Goal: Task Accomplishment & Management: Use online tool/utility

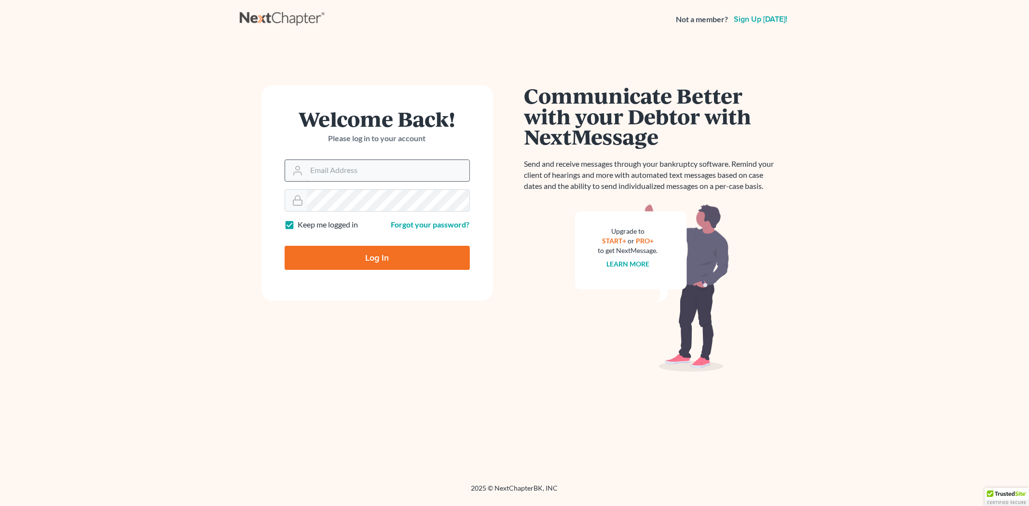
click at [322, 172] on input "Email Address" at bounding box center [388, 170] width 163 height 21
click at [325, 172] on input "Email Address" at bounding box center [388, 170] width 163 height 21
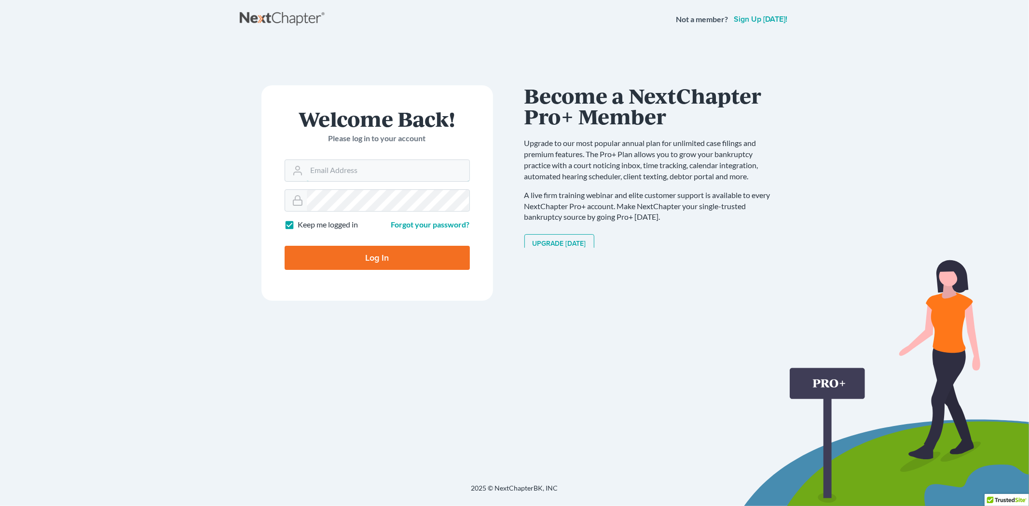
type input "[EMAIL_ADDRESS][DOMAIN_NAME]"
click at [381, 254] on input "Log In" at bounding box center [377, 258] width 185 height 24
type input "Thinking..."
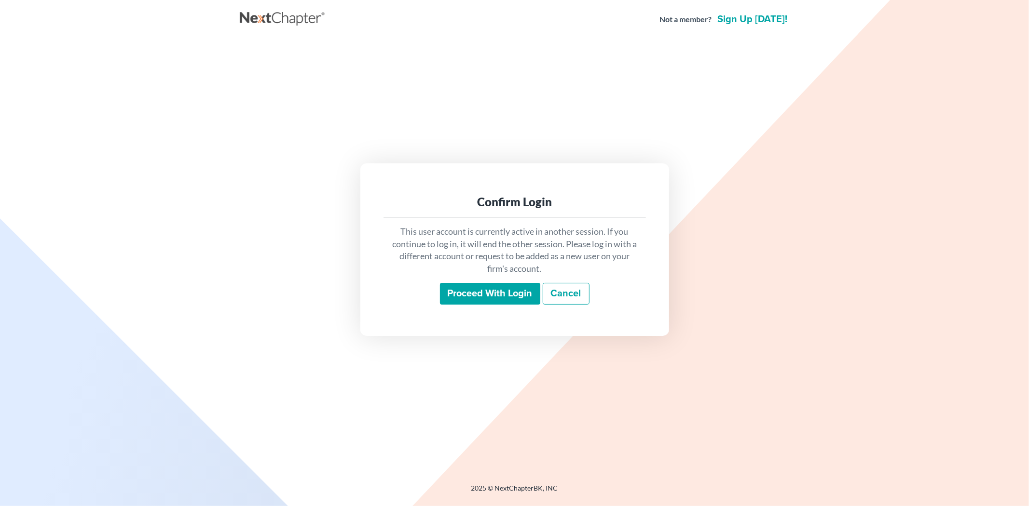
click at [465, 292] on input "Proceed with login" at bounding box center [490, 294] width 100 height 22
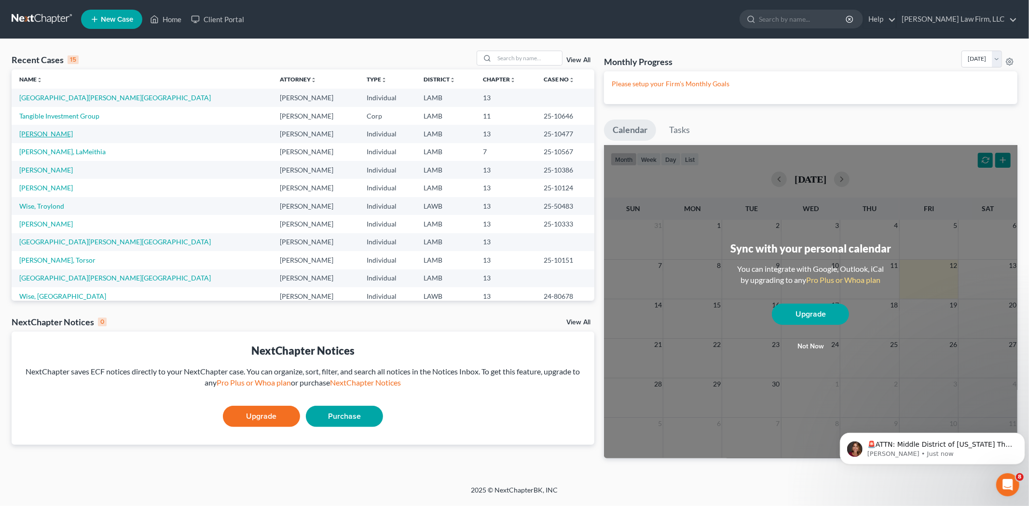
click at [39, 132] on link "[PERSON_NAME]" at bounding box center [46, 134] width 54 height 8
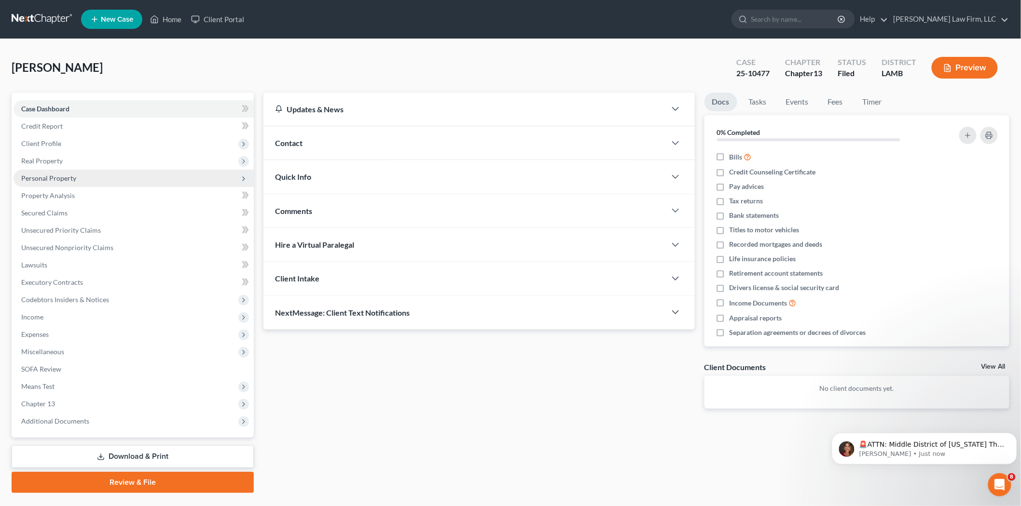
click at [54, 177] on span "Personal Property" at bounding box center [48, 178] width 55 height 8
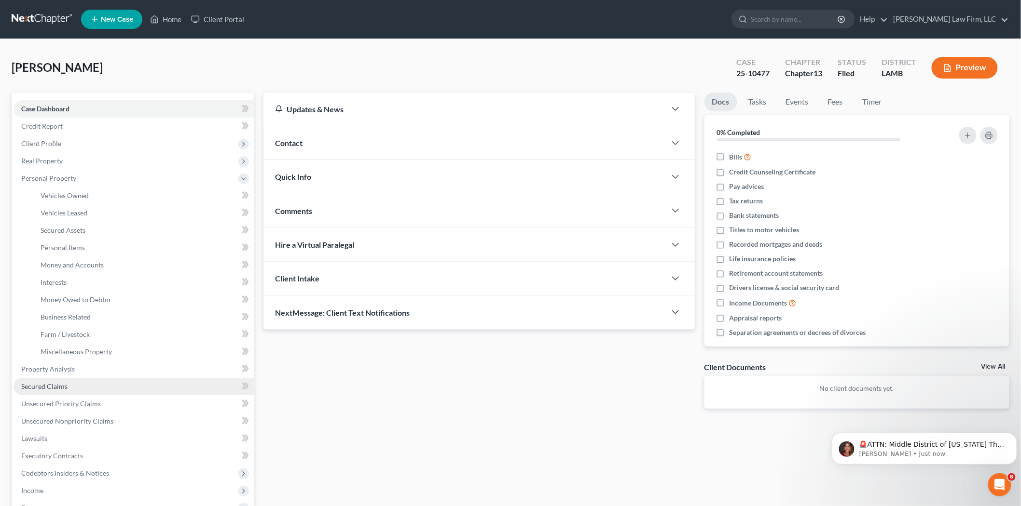
click at [48, 387] on span "Secured Claims" at bounding box center [44, 386] width 46 height 8
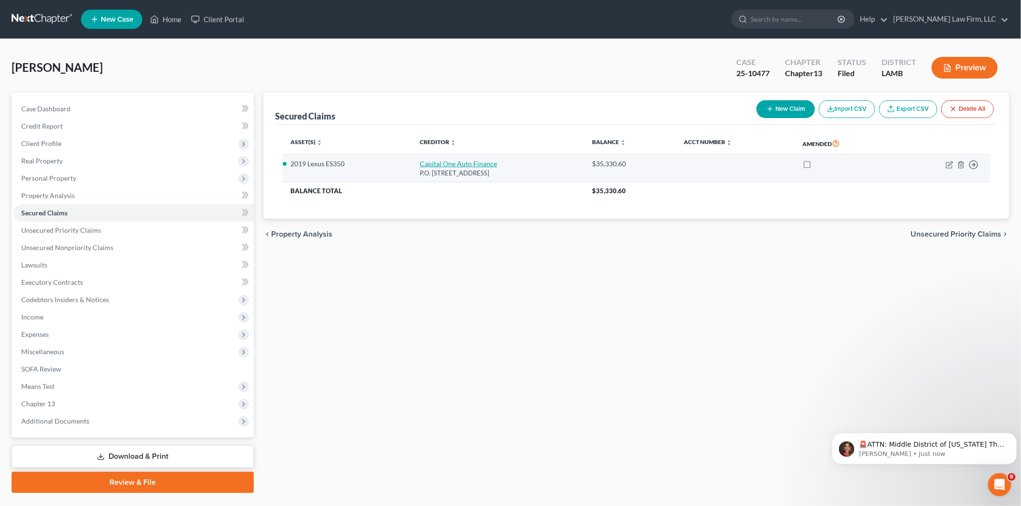
click at [446, 164] on link "Capital One Auto Finance" at bounding box center [458, 164] width 77 height 8
select select "4"
select select "2"
select select "0"
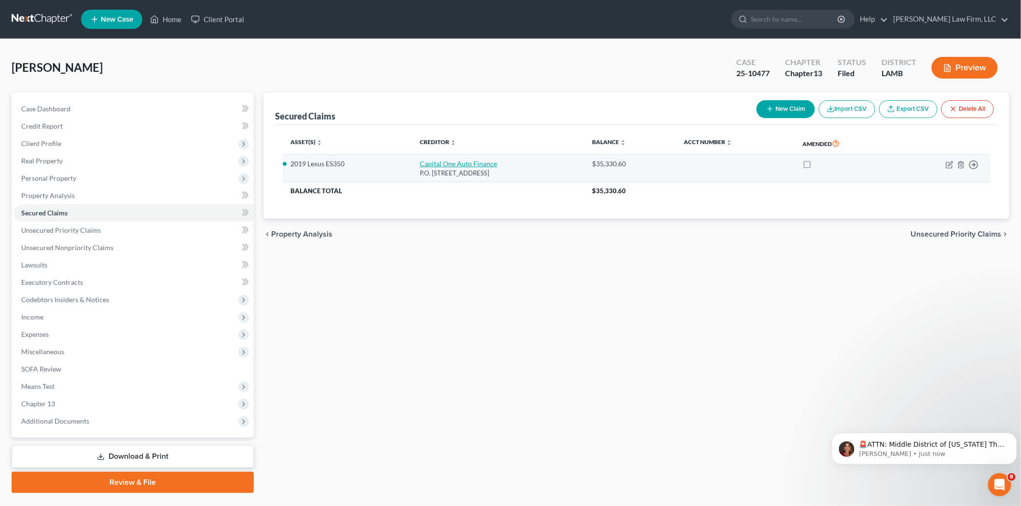
select select "0"
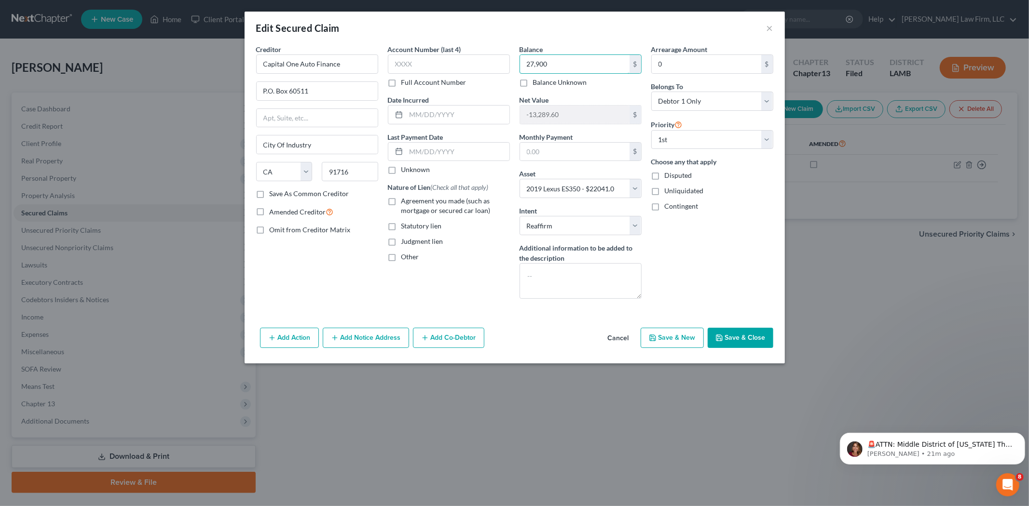
type input "27,900"
click at [735, 339] on button "Save & Close" at bounding box center [741, 338] width 66 height 20
select select
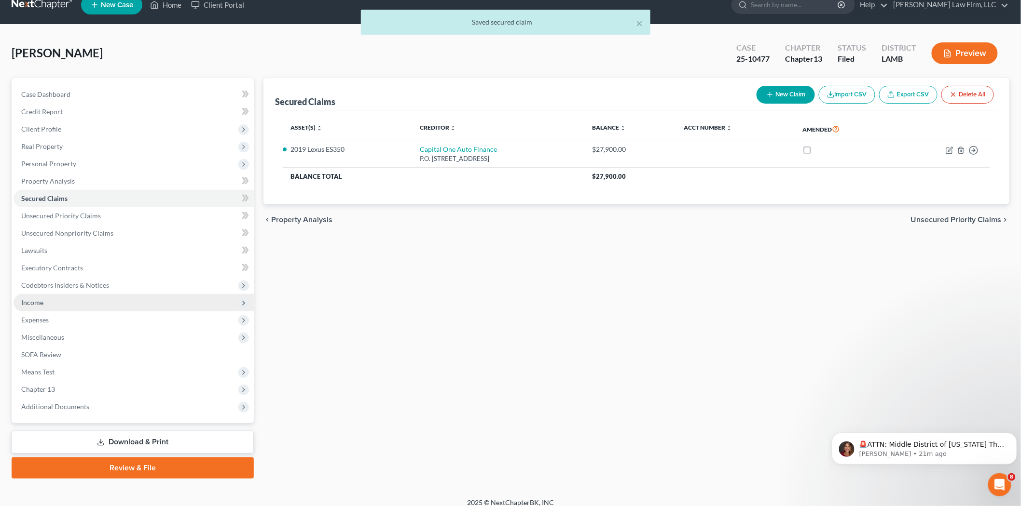
scroll to position [22, 0]
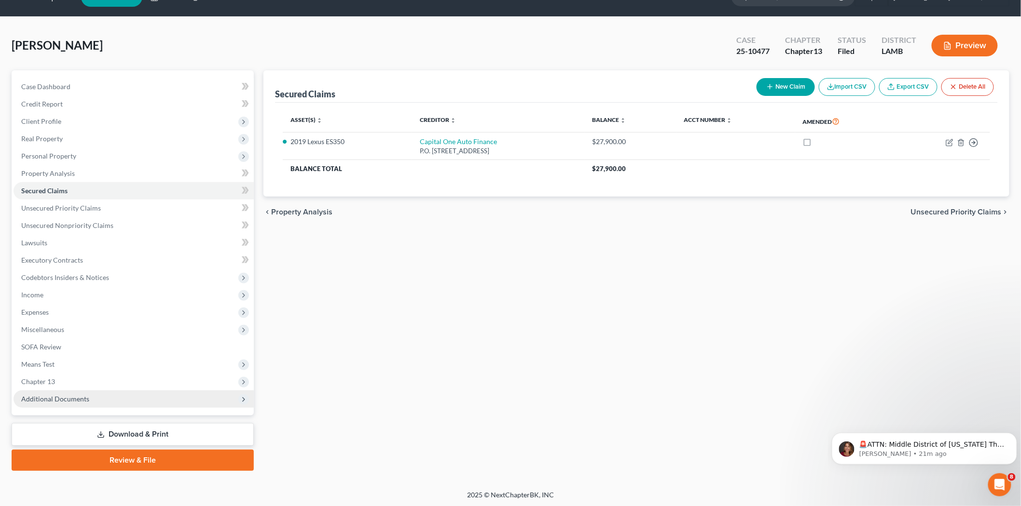
click at [114, 396] on span "Additional Documents" at bounding box center [134, 399] width 240 height 17
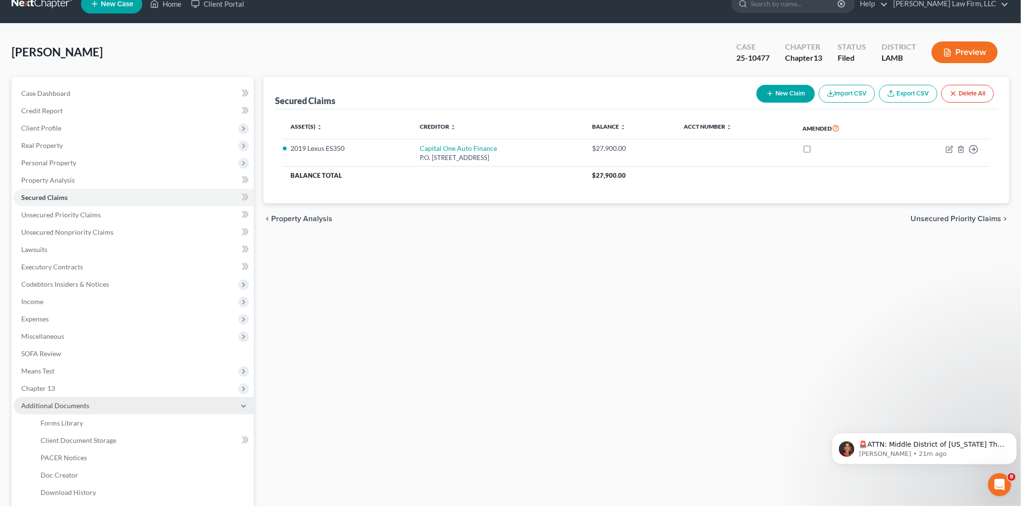
scroll to position [2, 0]
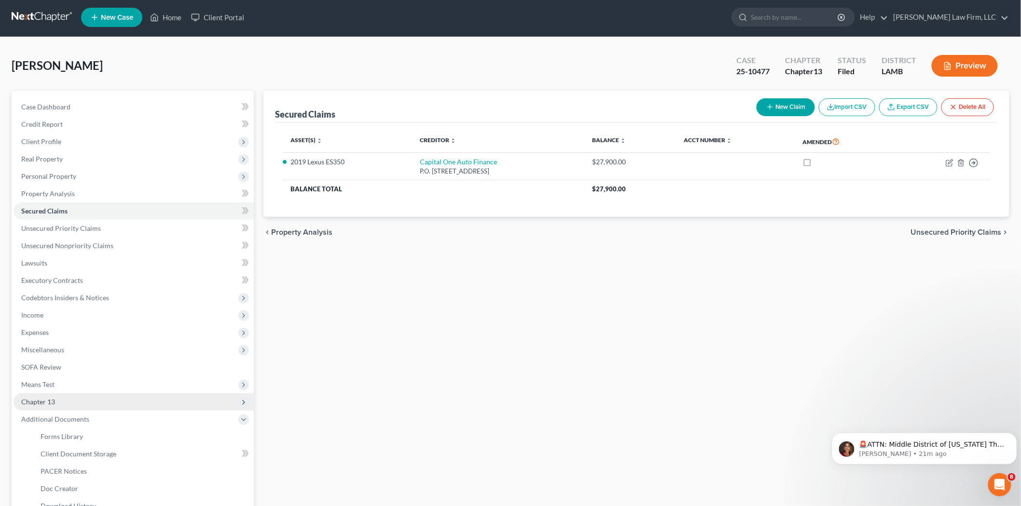
click at [92, 398] on span "Chapter 13" at bounding box center [134, 402] width 240 height 17
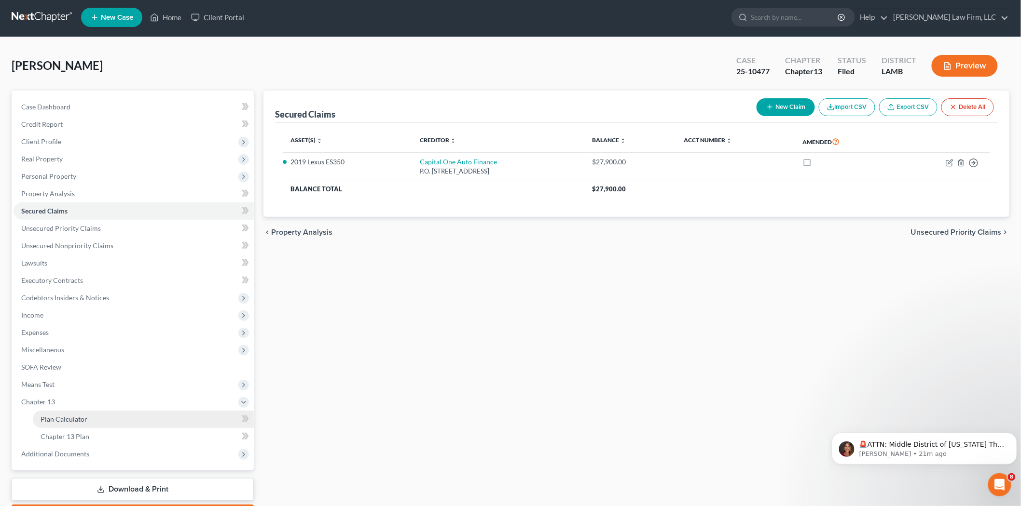
click at [122, 416] on link "Plan Calculator" at bounding box center [143, 419] width 221 height 17
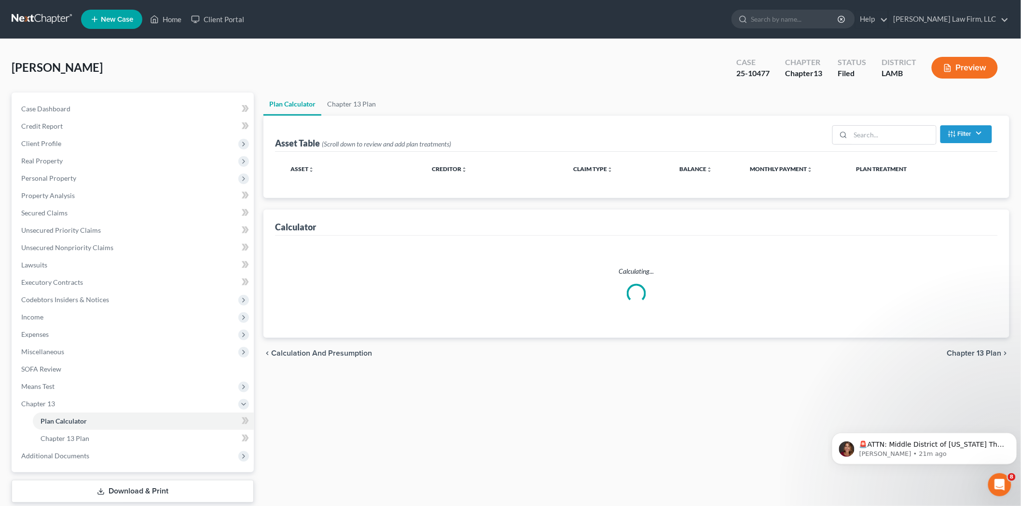
select select "59"
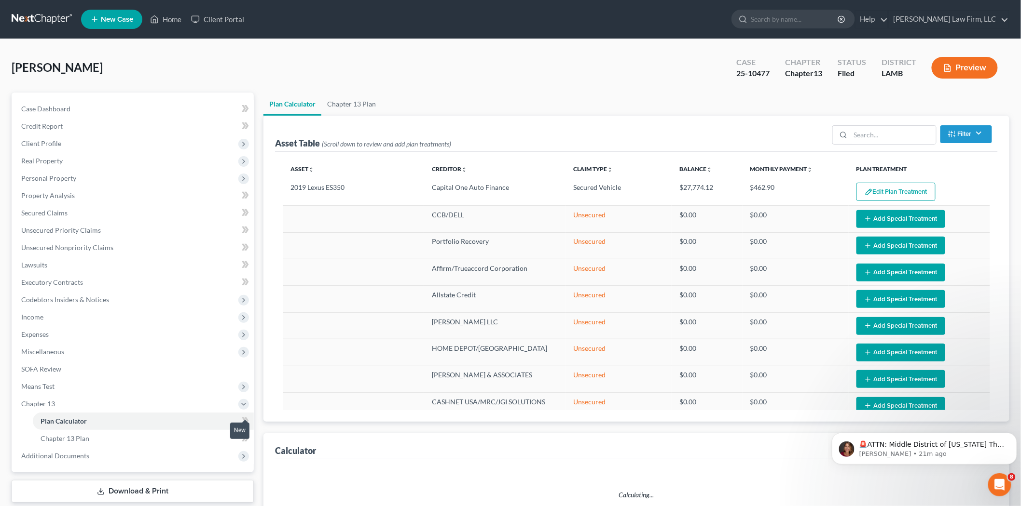
select select "59"
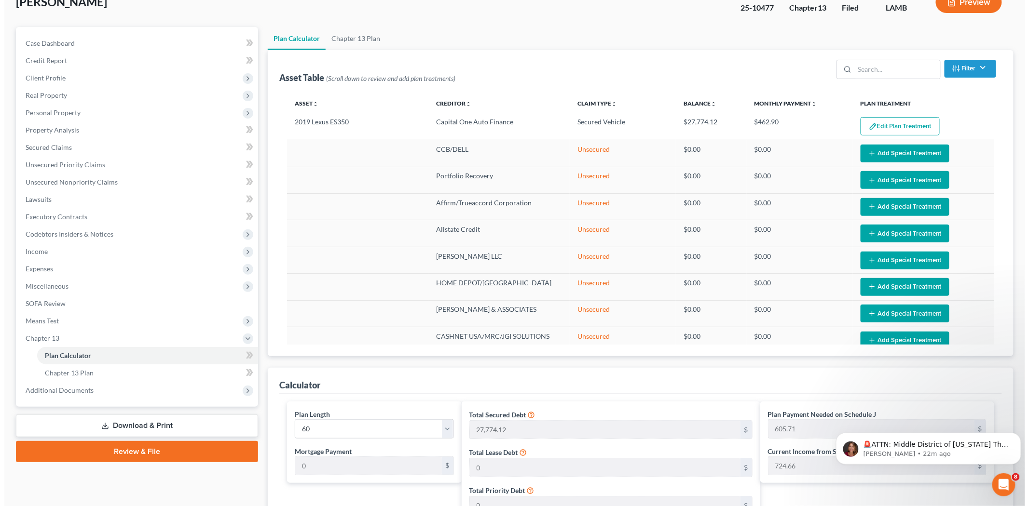
scroll to position [54, 0]
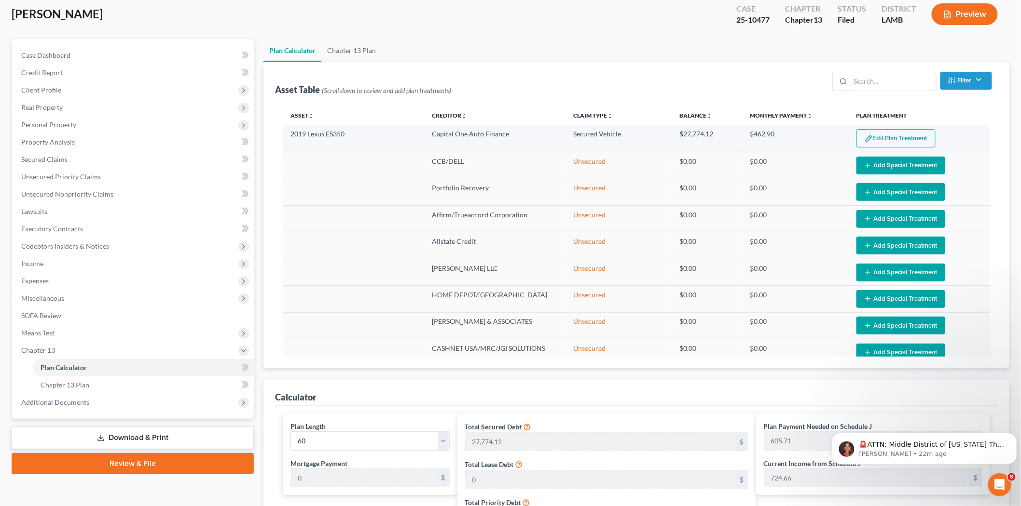
click at [872, 142] on button "Edit Plan Treatment" at bounding box center [895, 138] width 79 height 18
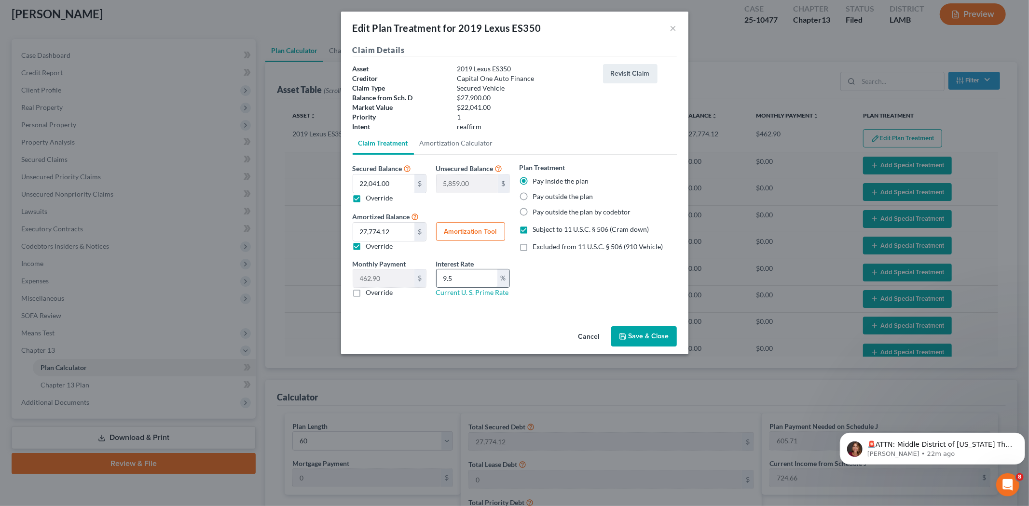
drag, startPoint x: 461, startPoint y: 281, endPoint x: 442, endPoint y: 281, distance: 19.3
click at [442, 281] on input "9.5" at bounding box center [466, 279] width 61 height 18
type input "15.89"
click at [533, 231] on label "Subject to 11 U.S.C. § 506 (Cram down)" at bounding box center [591, 230] width 116 height 10
click at [537, 231] on input "Subject to 11 U.S.C. § 506 (Cram down)" at bounding box center [540, 228] width 6 height 6
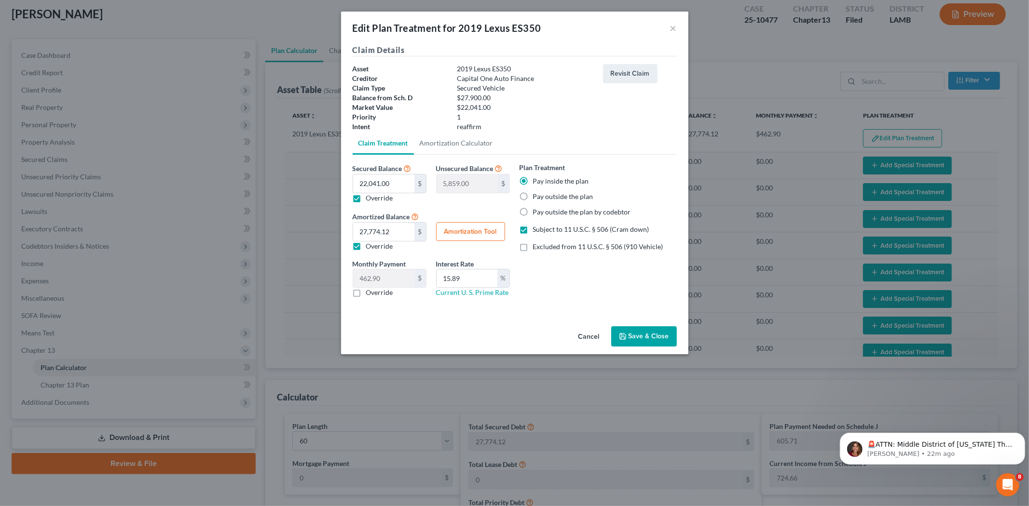
checkbox input "false"
click at [366, 199] on label "Override" at bounding box center [379, 198] width 27 height 10
click at [370, 199] on input "Override" at bounding box center [373, 196] width 6 height 6
checkbox input "false"
type input "0.00"
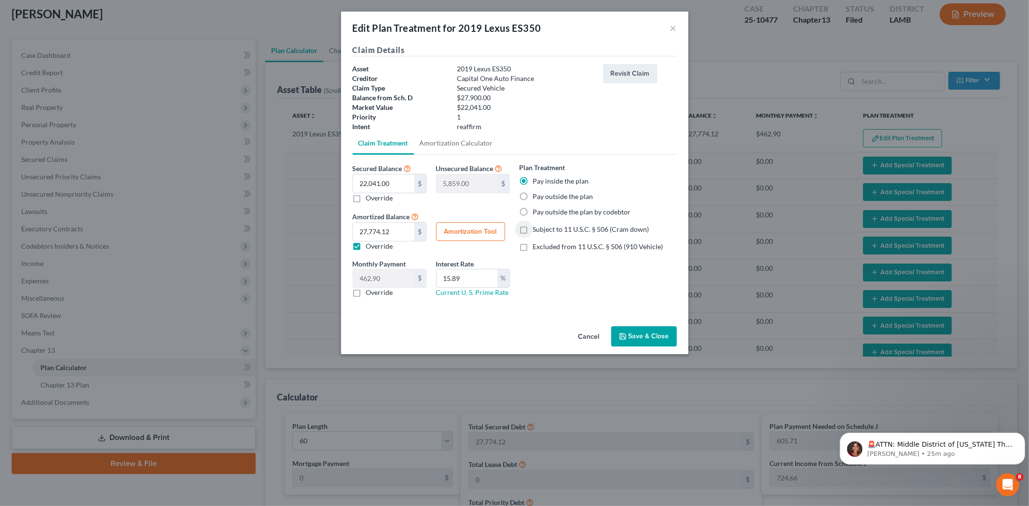
type input "27,900.00"
click at [366, 247] on label "Override" at bounding box center [379, 247] width 27 height 10
click at [370, 247] on input "Override" at bounding box center [373, 245] width 6 height 6
checkbox input "false"
type input "465.00"
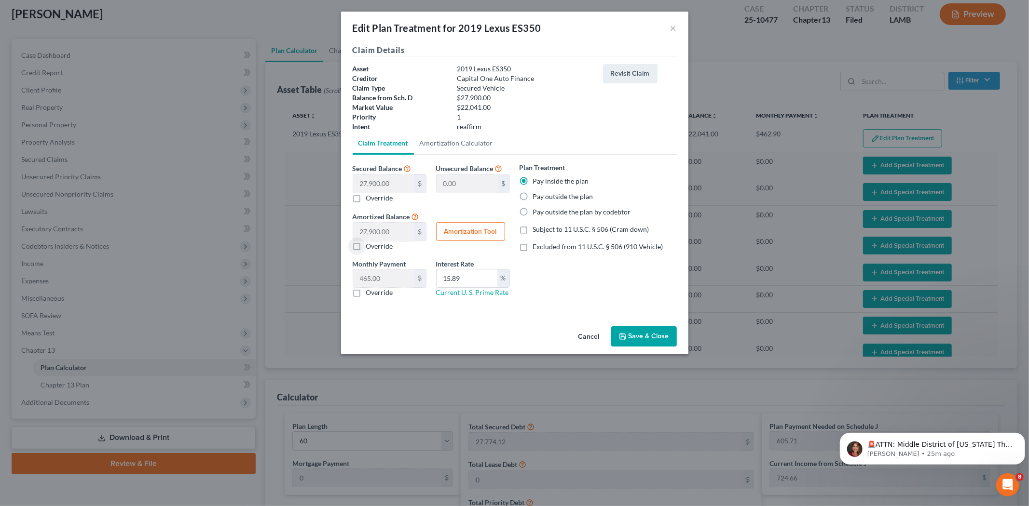
click at [477, 232] on button "Amortization Tool" at bounding box center [470, 231] width 69 height 19
type input "27,900.00"
type input "15.89"
type input "60"
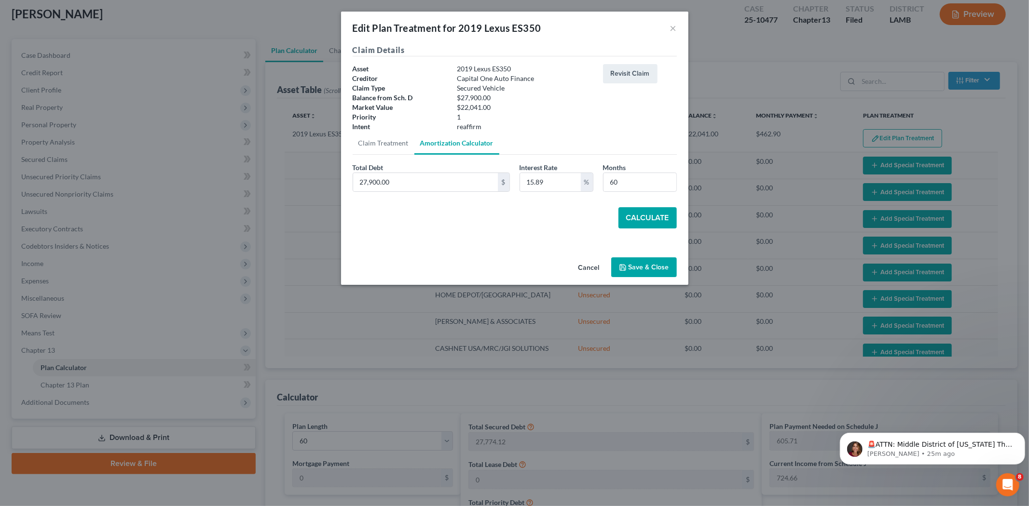
click at [653, 218] on button "Calculate" at bounding box center [647, 217] width 58 height 21
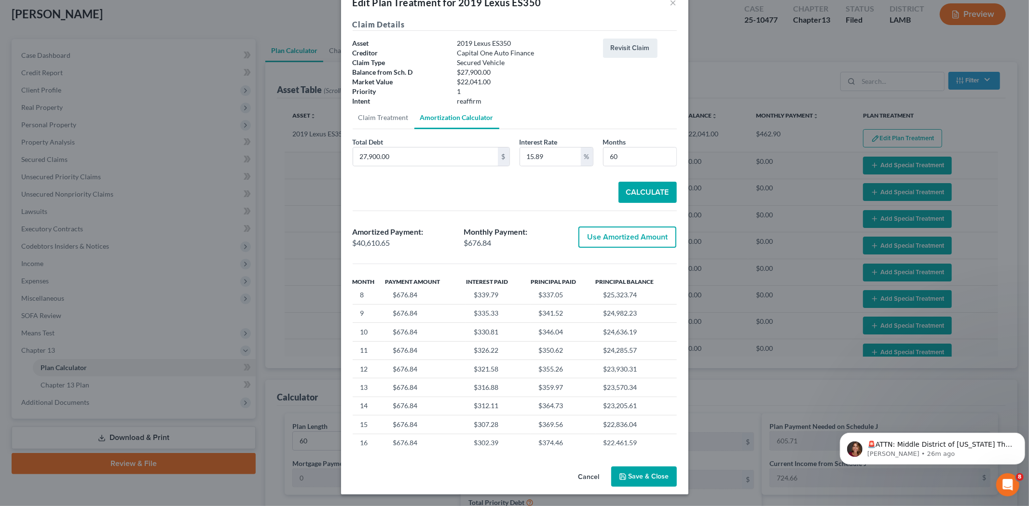
scroll to position [246, 0]
click at [672, 425] on div "Claim Details Asset 2019 Lexus ES350 Creditor Capital One Auto Finance Claim Ty…" at bounding box center [514, 241] width 347 height 444
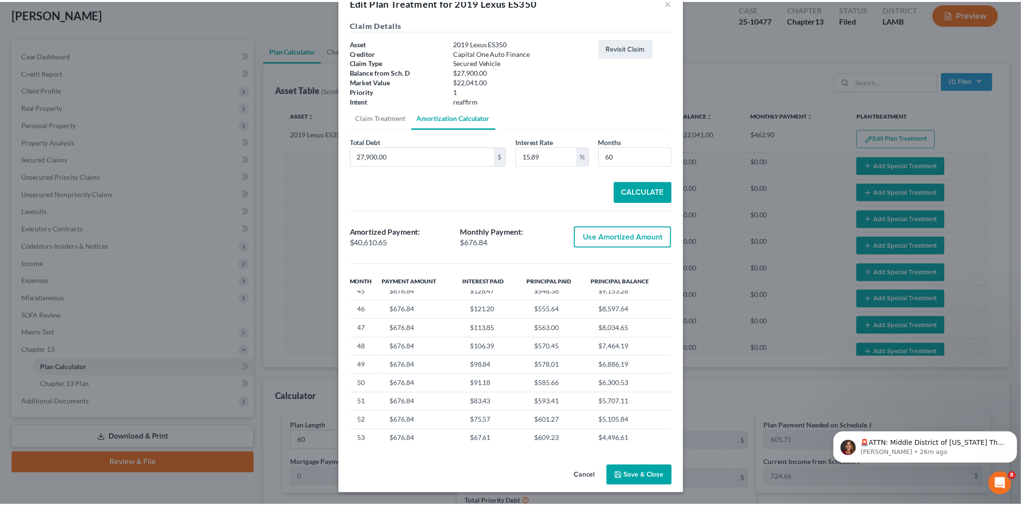
scroll to position [967, 0]
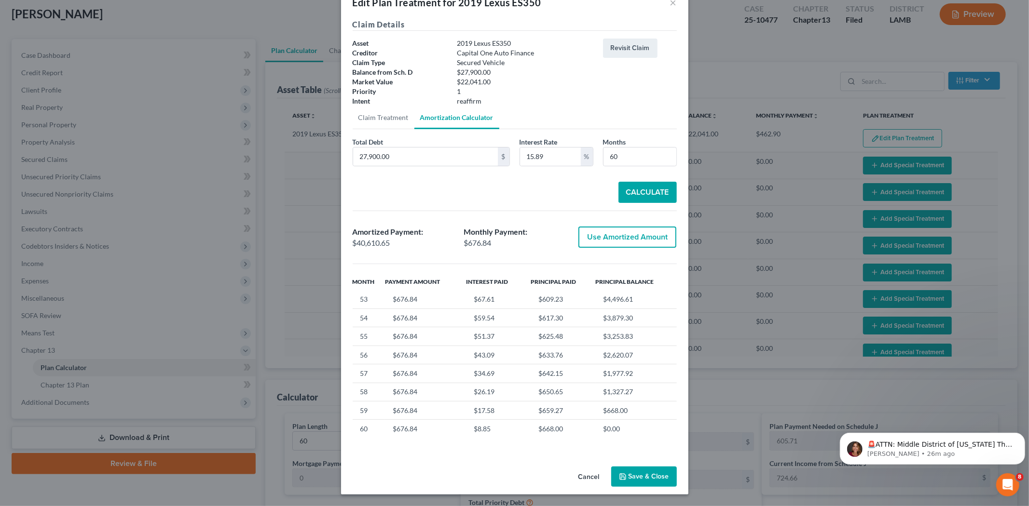
click at [633, 476] on button "Save & Close" at bounding box center [644, 477] width 66 height 20
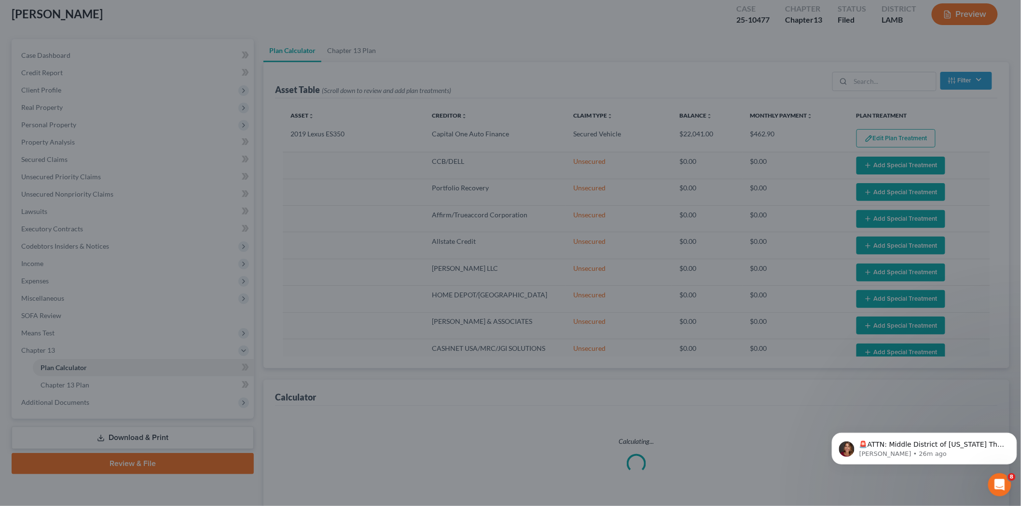
select select "59"
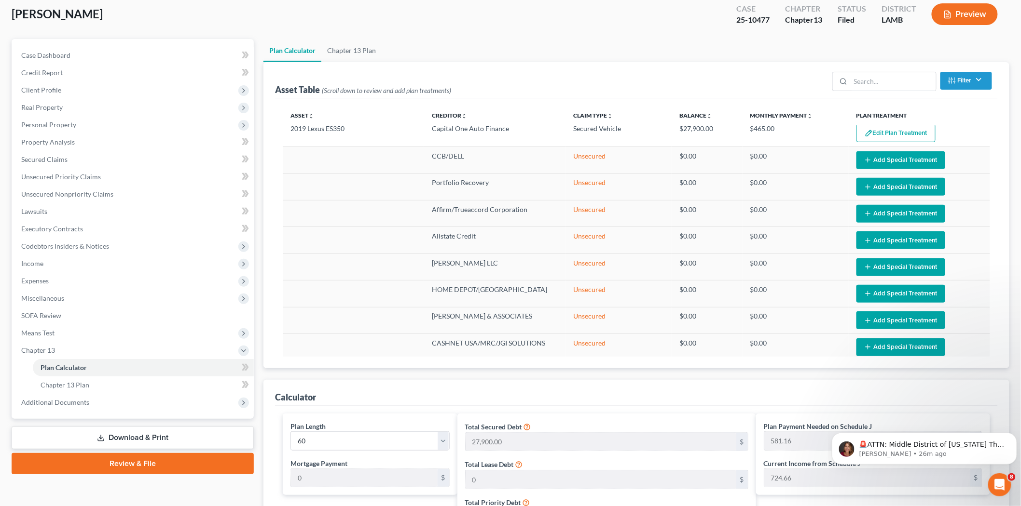
scroll to position [0, 0]
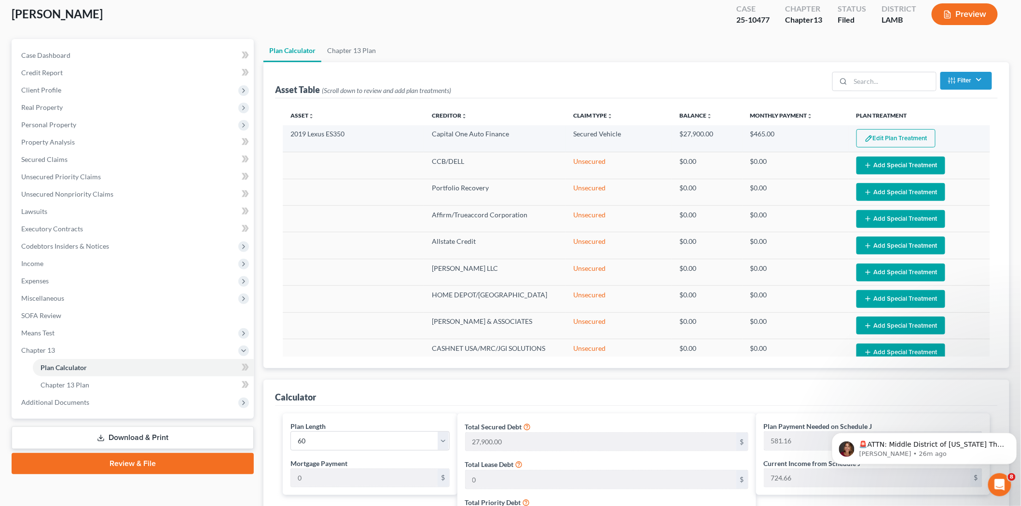
click at [891, 133] on button "Edit Plan Treatment" at bounding box center [895, 138] width 79 height 18
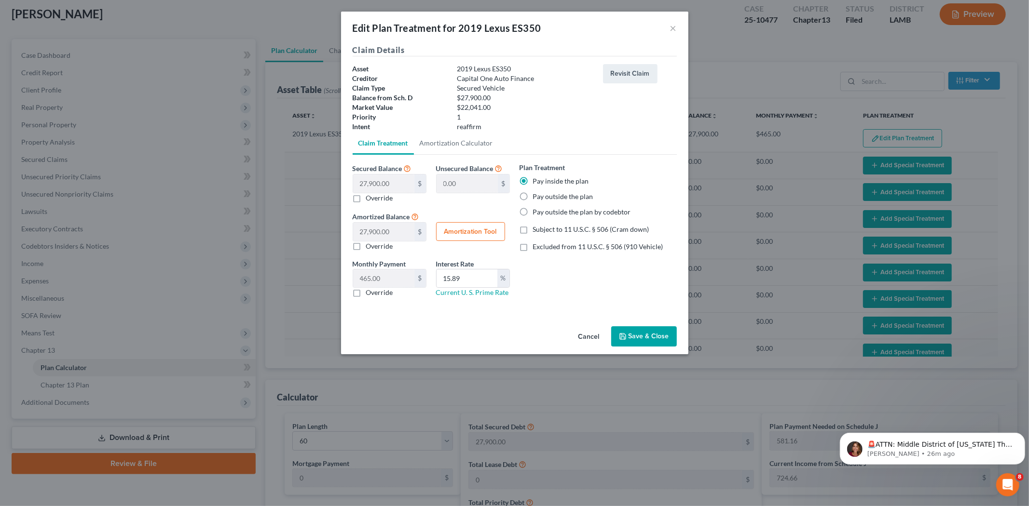
click at [648, 331] on button "Save & Close" at bounding box center [644, 337] width 66 height 20
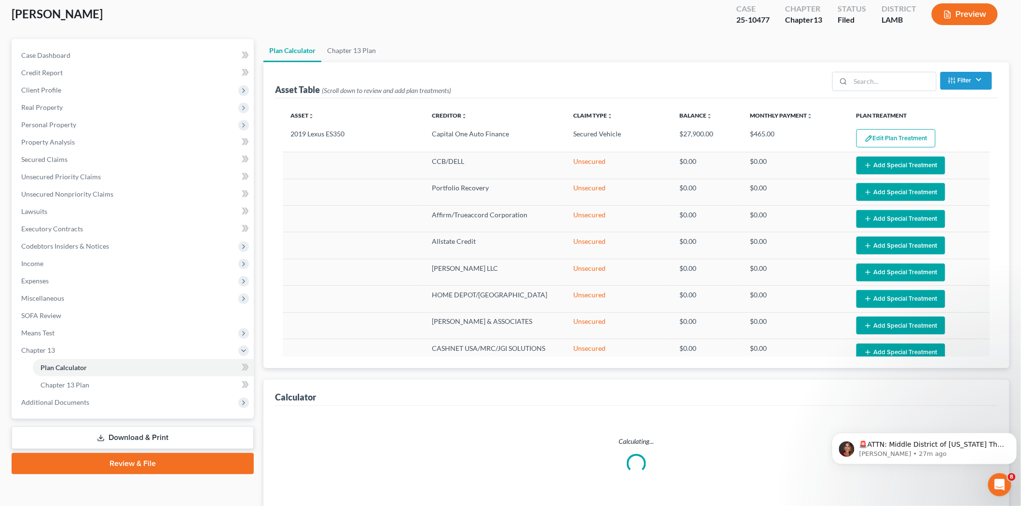
select select "59"
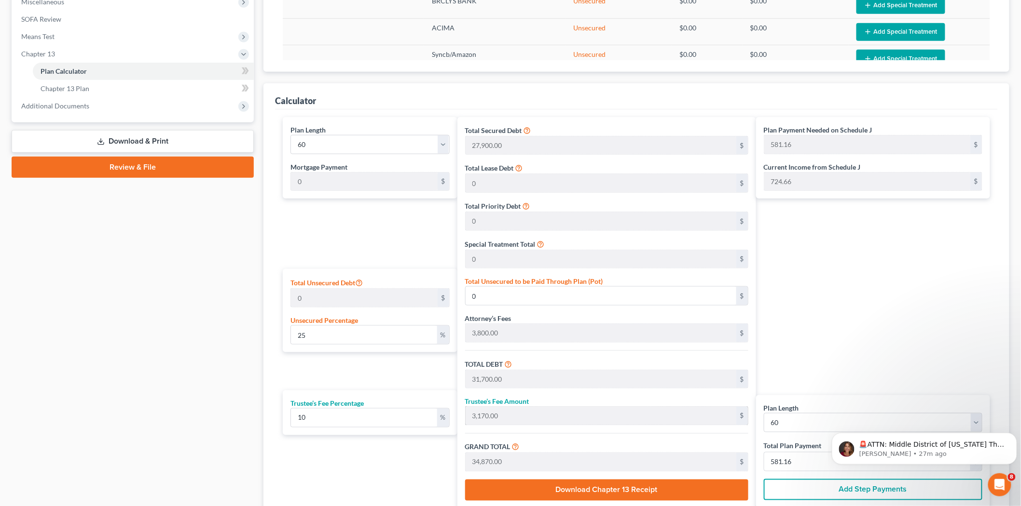
scroll to position [326, 0]
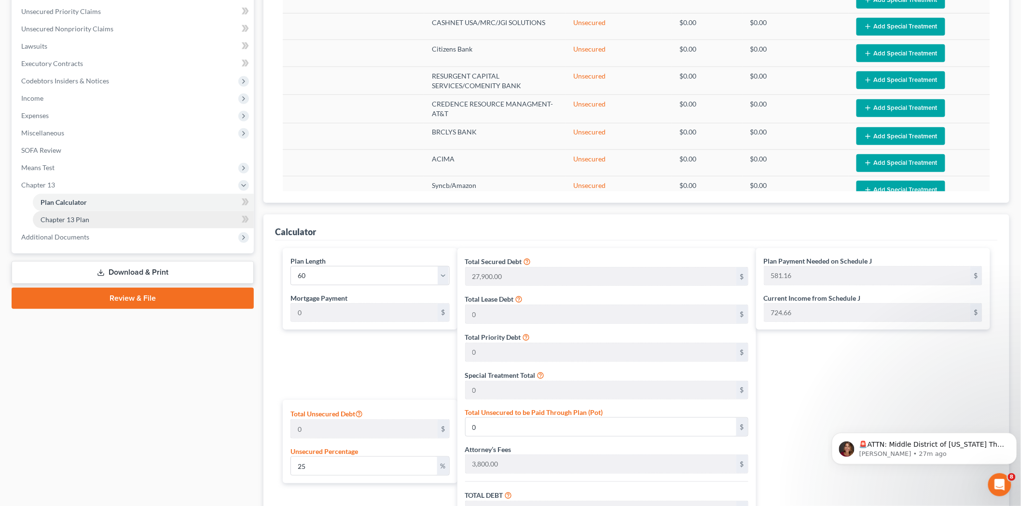
click at [68, 217] on span "Chapter 13 Plan" at bounding box center [65, 220] width 49 height 8
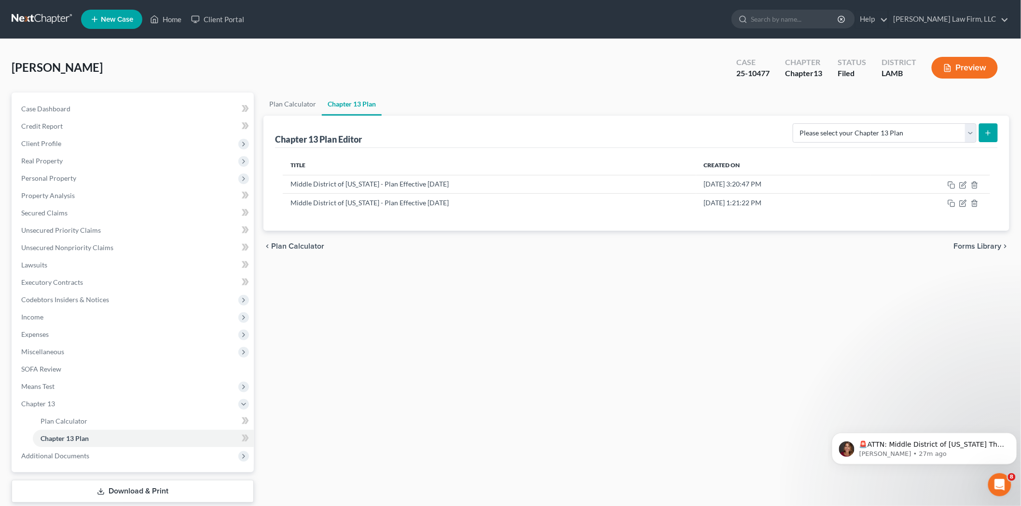
click at [990, 134] on icon "submit" at bounding box center [988, 133] width 8 height 8
click at [969, 133] on select "Please select your Chapter 13 Plan Middle District of Louisiana - Plan Effectiv…" at bounding box center [884, 132] width 184 height 19
select select "0"
click at [798, 123] on select "Please select your Chapter 13 Plan Middle District of Louisiana - Plan Effectiv…" at bounding box center [884, 132] width 184 height 19
click at [994, 129] on button "submit" at bounding box center [988, 132] width 19 height 19
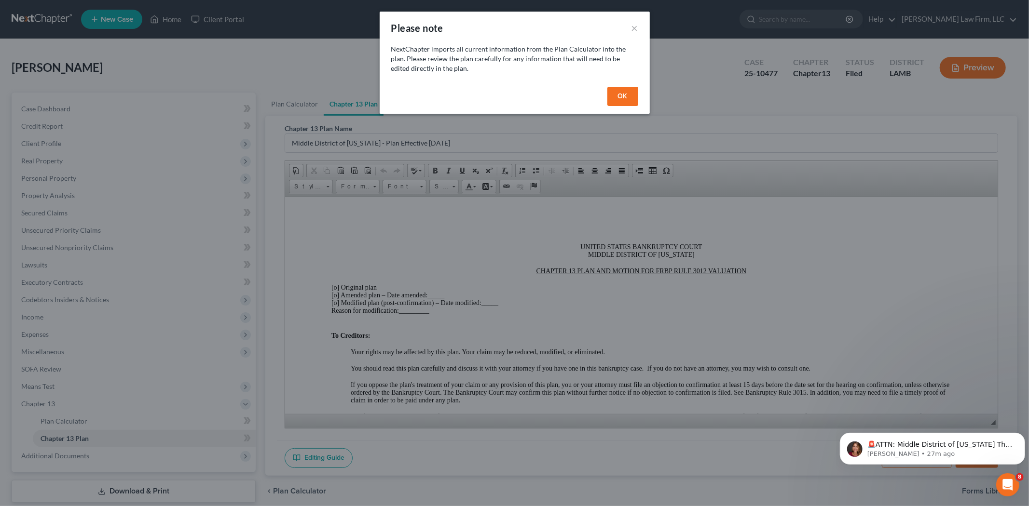
click at [614, 103] on button "OK" at bounding box center [622, 96] width 31 height 19
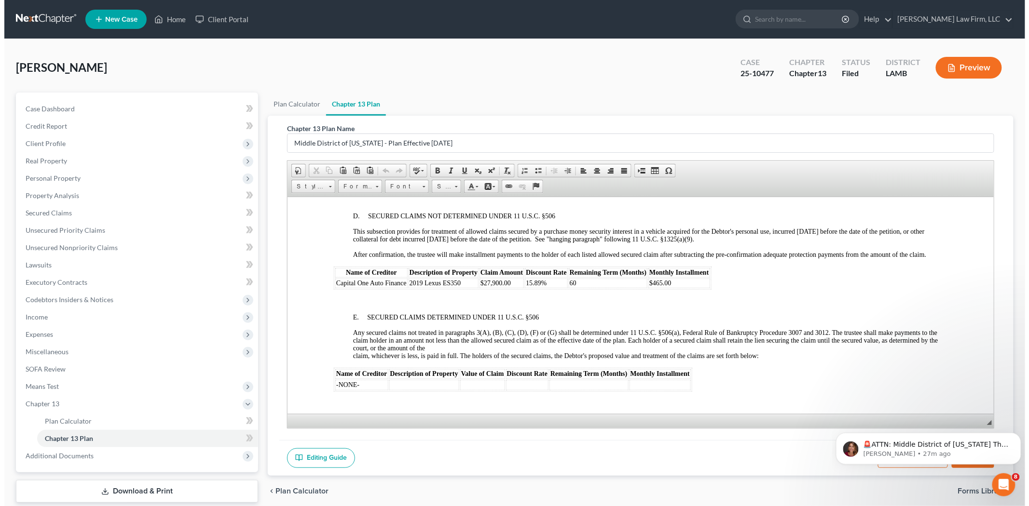
scroll to position [1447, 0]
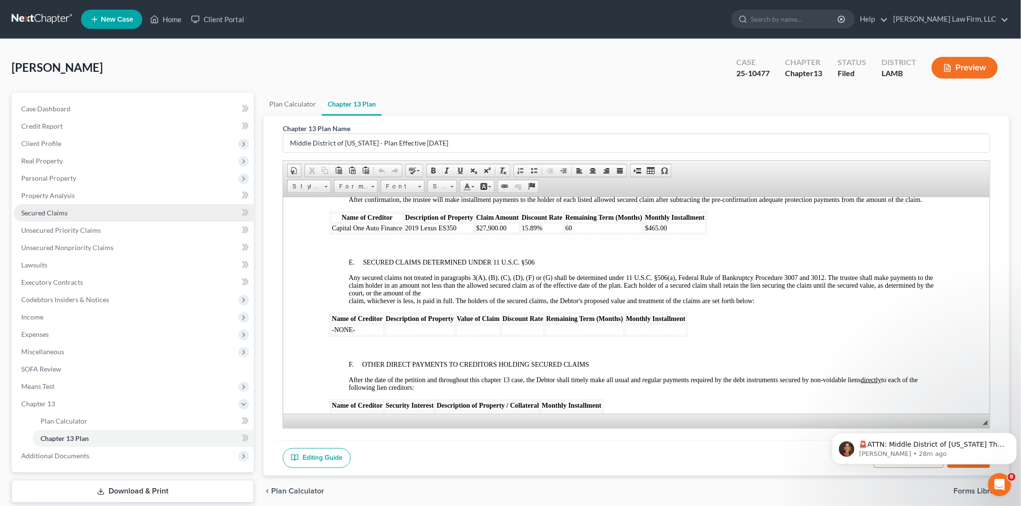
click at [58, 216] on span "Secured Claims" at bounding box center [44, 213] width 46 height 8
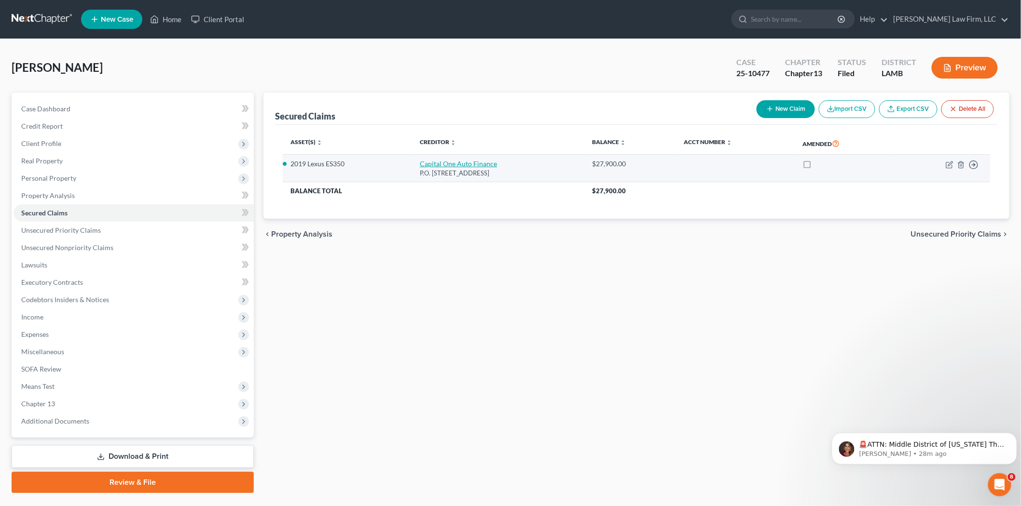
click at [441, 161] on link "Capital One Auto Finance" at bounding box center [458, 164] width 77 height 8
select select "4"
select select "2"
select select "0"
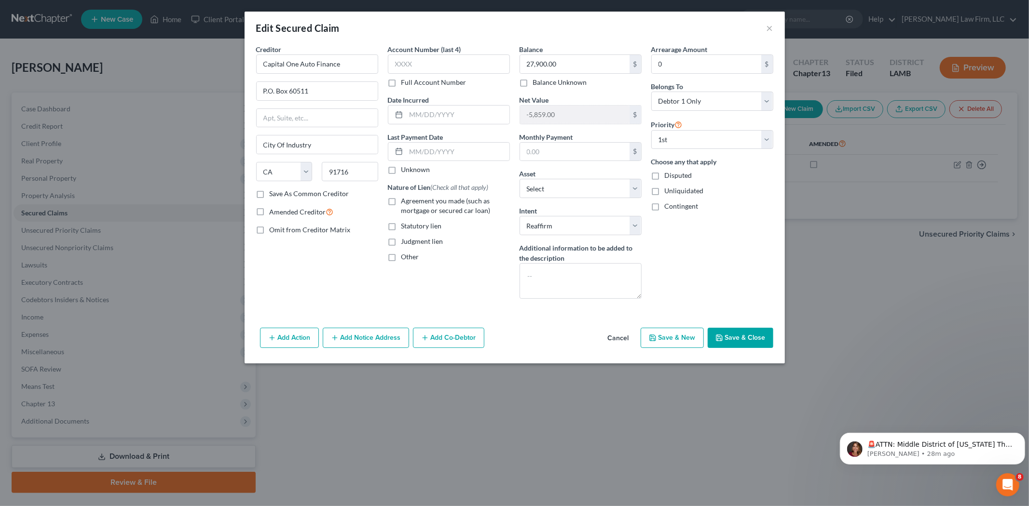
click at [731, 338] on button "Save & Close" at bounding box center [741, 338] width 66 height 20
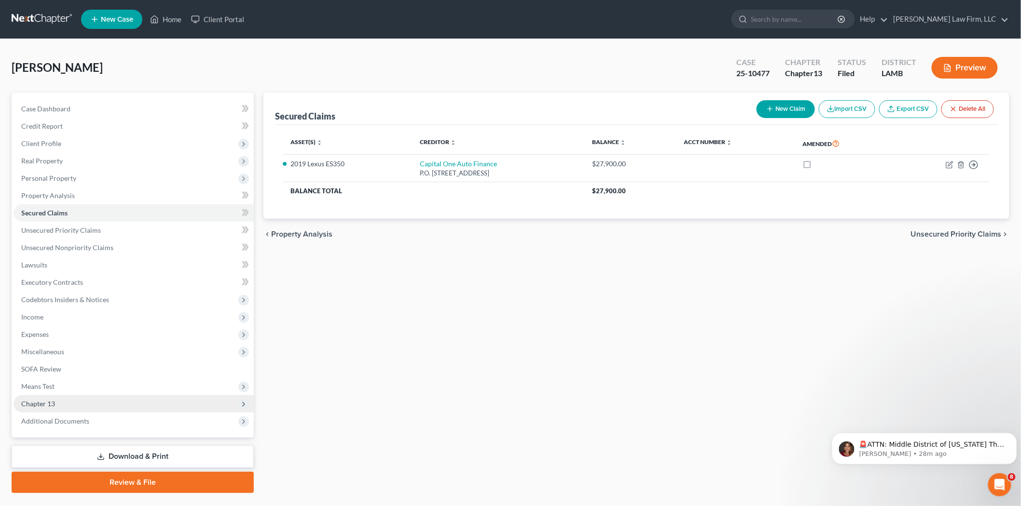
click at [49, 400] on span "Chapter 13" at bounding box center [38, 404] width 34 height 8
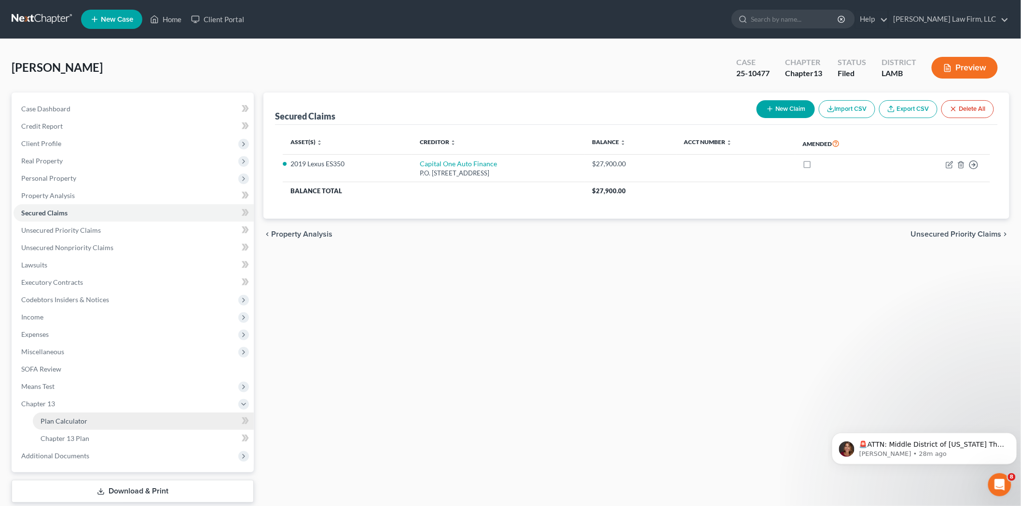
click at [76, 419] on span "Plan Calculator" at bounding box center [64, 421] width 47 height 8
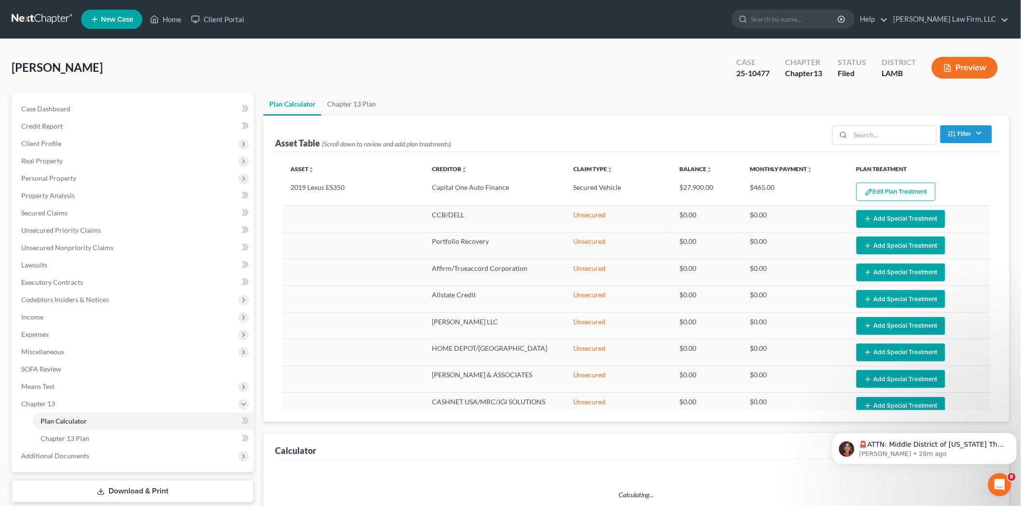
select select "59"
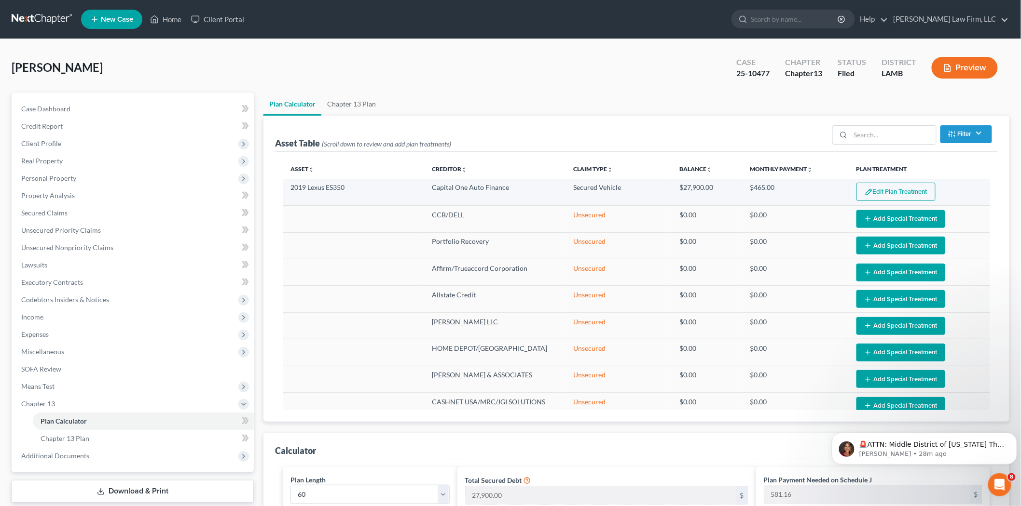
click at [902, 190] on button "Edit Plan Treatment" at bounding box center [895, 192] width 79 height 18
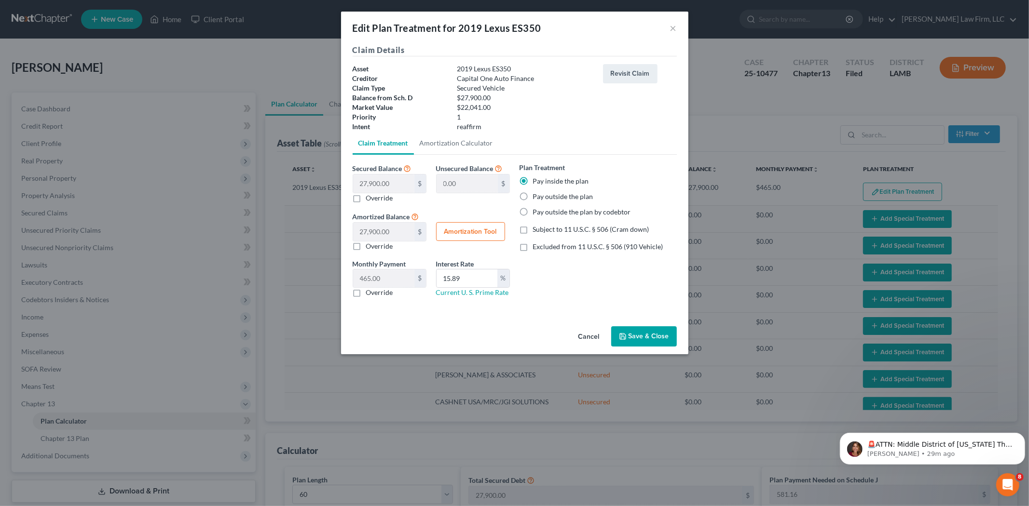
click at [366, 295] on label "Override" at bounding box center [379, 293] width 27 height 10
click at [370, 294] on input "Override" at bounding box center [373, 291] width 6 height 6
checkbox input "true"
click at [438, 146] on link "Amortization Calculator" at bounding box center [456, 143] width 85 height 23
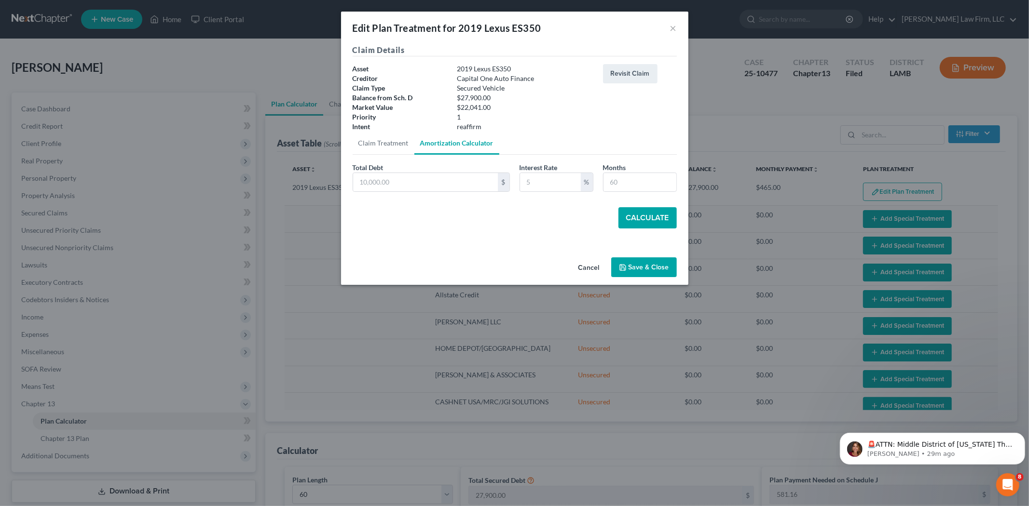
type input "27,900.00"
type input "15.89"
type input "60"
click at [641, 218] on button "Calculate" at bounding box center [647, 217] width 58 height 21
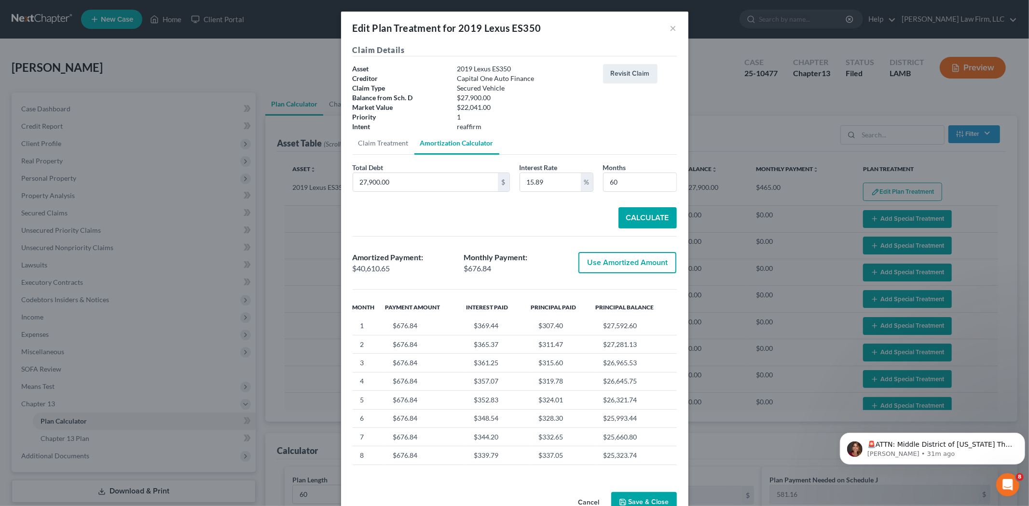
click at [610, 265] on button "Use Amortized Amount" at bounding box center [627, 262] width 98 height 21
type input "40,610.65"
checkbox input "true"
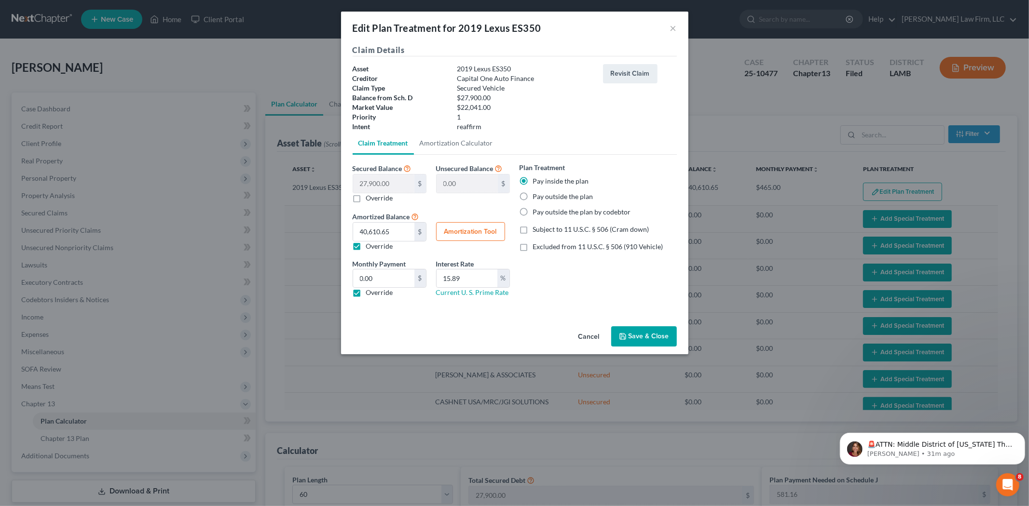
click at [636, 336] on button "Save & Close" at bounding box center [644, 337] width 66 height 20
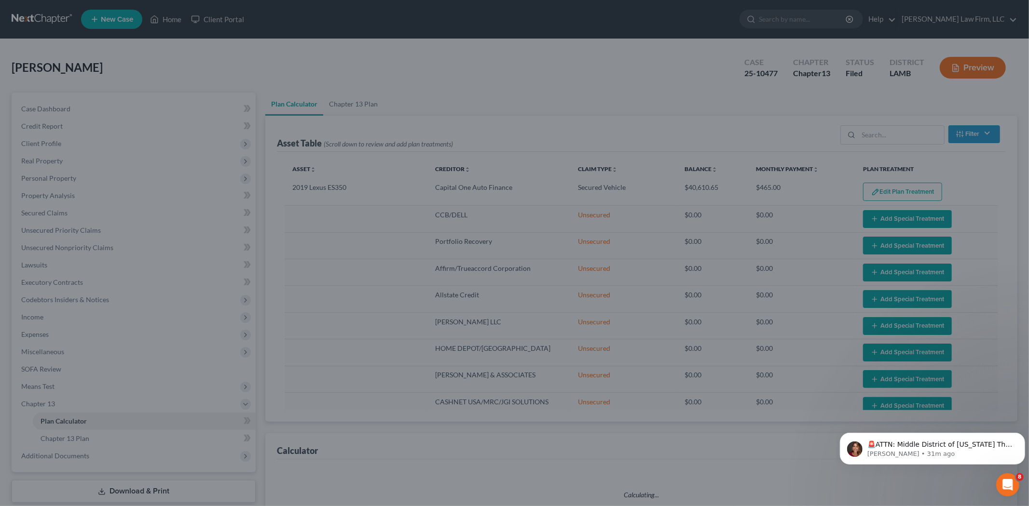
select select "59"
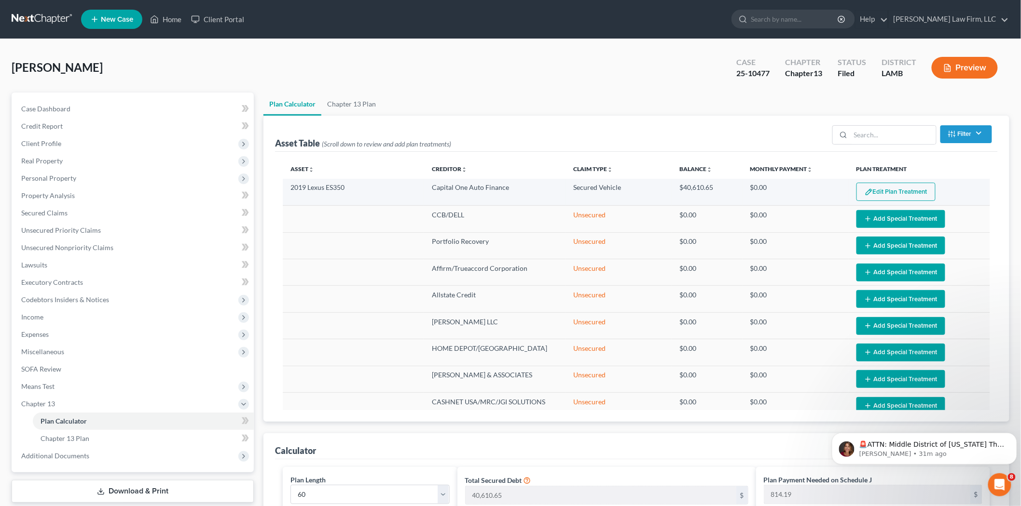
click at [890, 191] on button "Edit Plan Treatment" at bounding box center [895, 192] width 79 height 18
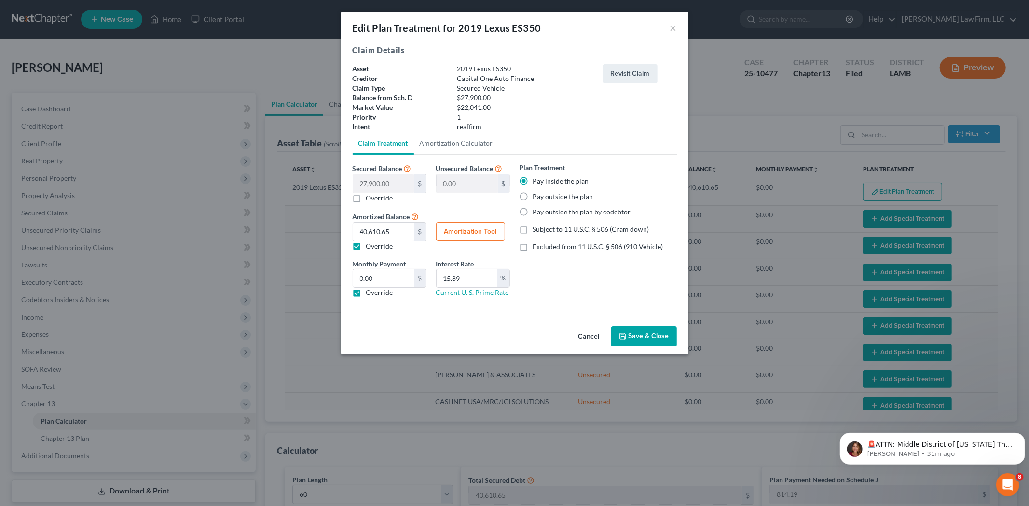
click at [366, 293] on label "Override" at bounding box center [379, 293] width 27 height 10
click at [370, 293] on input "Override" at bounding box center [373, 291] width 6 height 6
checkbox input "false"
click at [654, 339] on button "Save & Close" at bounding box center [644, 337] width 66 height 20
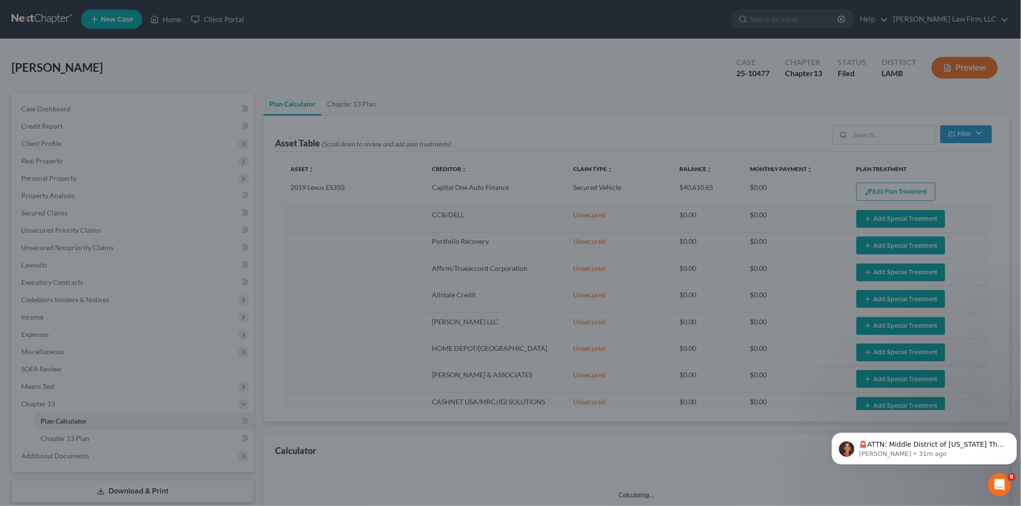
select select "59"
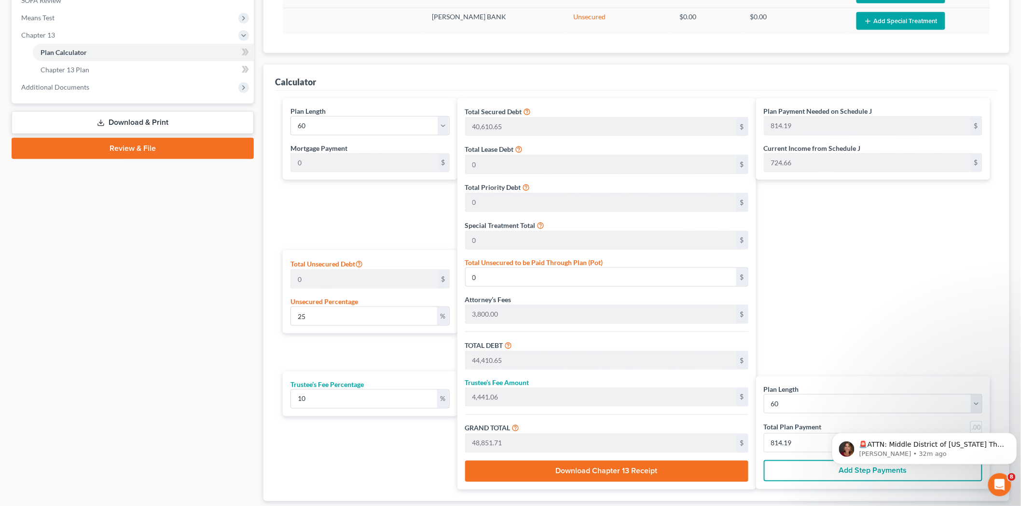
scroll to position [375, 0]
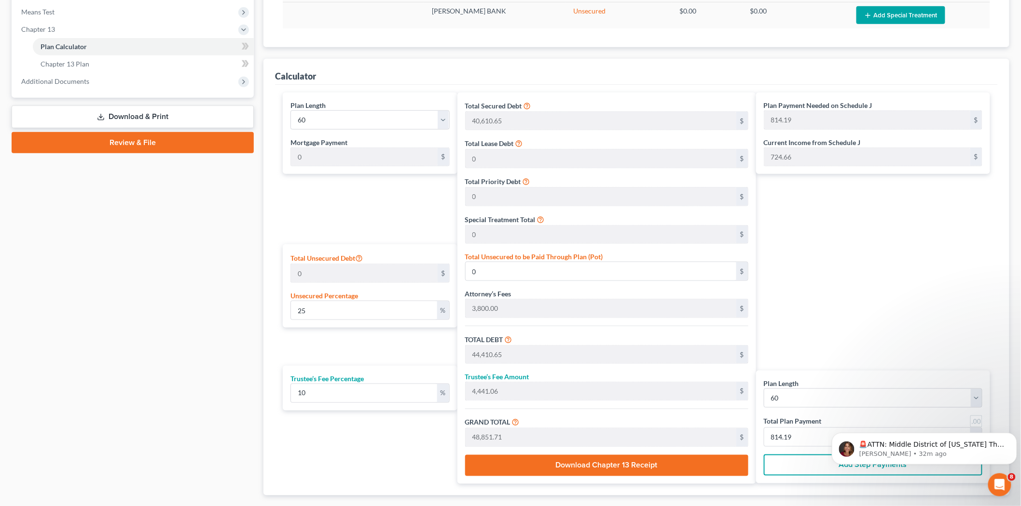
click at [542, 292] on div "Attorney’s Fees 3,800.00 $" at bounding box center [606, 303] width 283 height 29
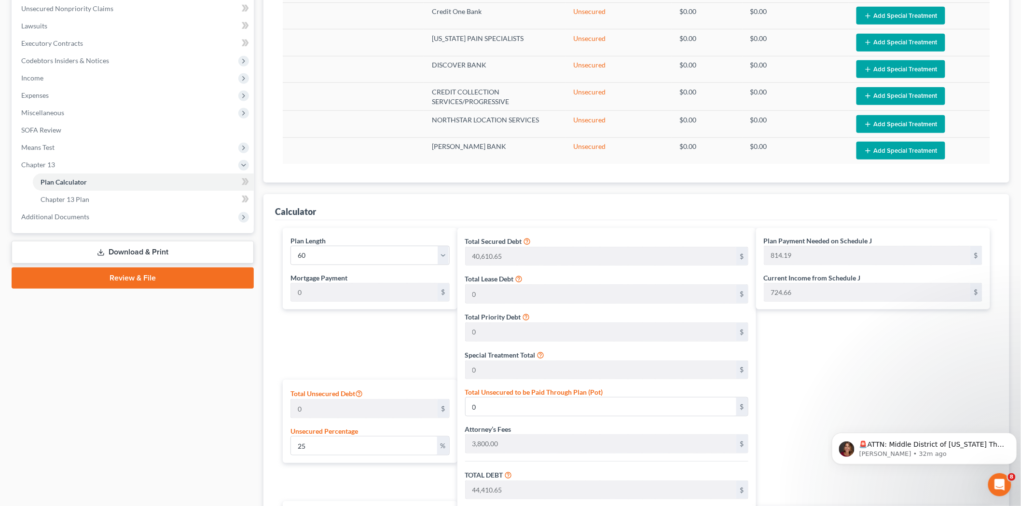
scroll to position [214, 0]
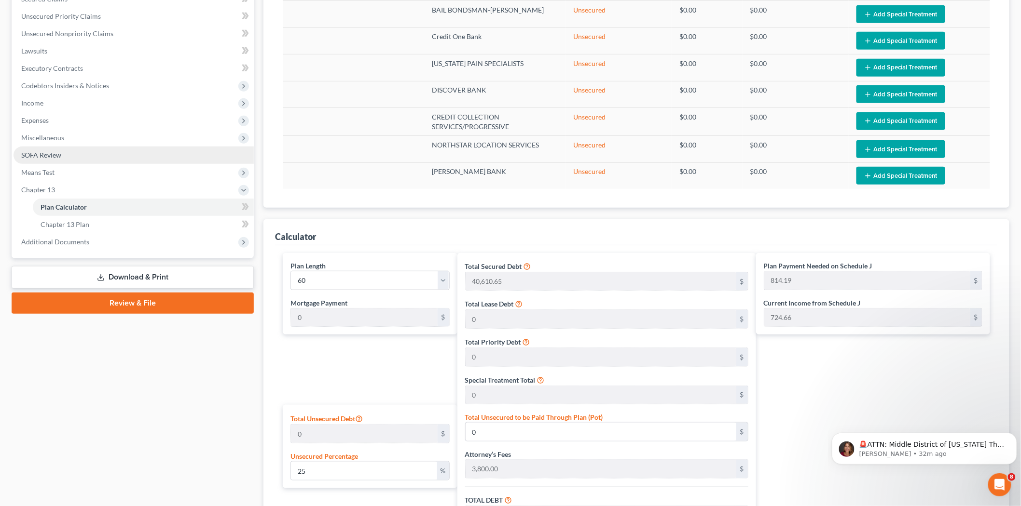
click at [80, 155] on link "SOFA Review" at bounding box center [134, 155] width 240 height 17
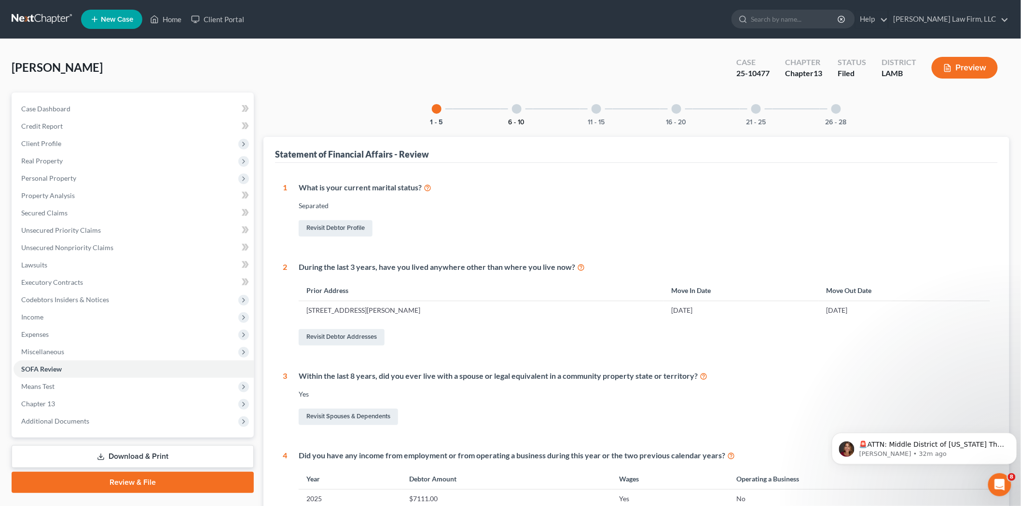
click at [519, 119] on button "6 - 10" at bounding box center [516, 122] width 16 height 7
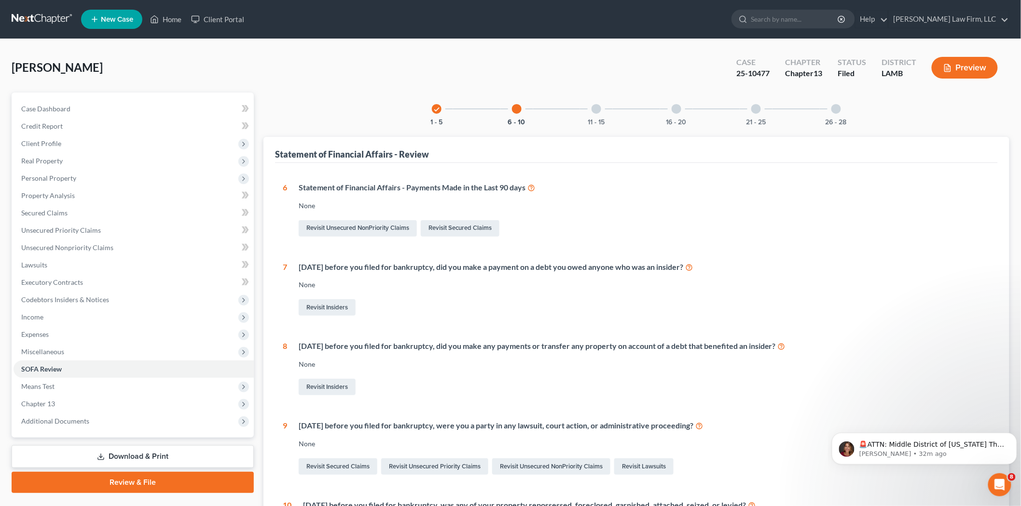
click at [595, 112] on div at bounding box center [596, 109] width 10 height 10
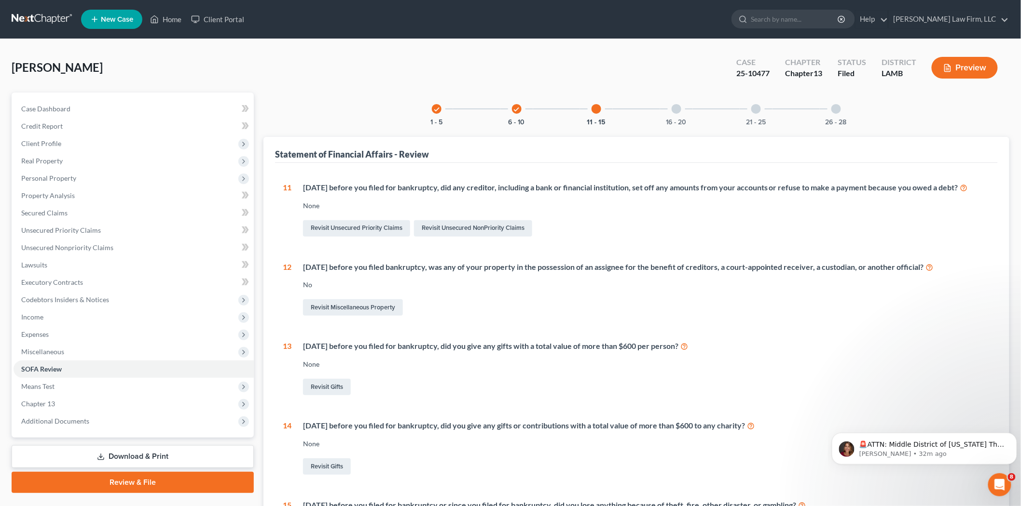
click at [677, 109] on div at bounding box center [676, 109] width 10 height 10
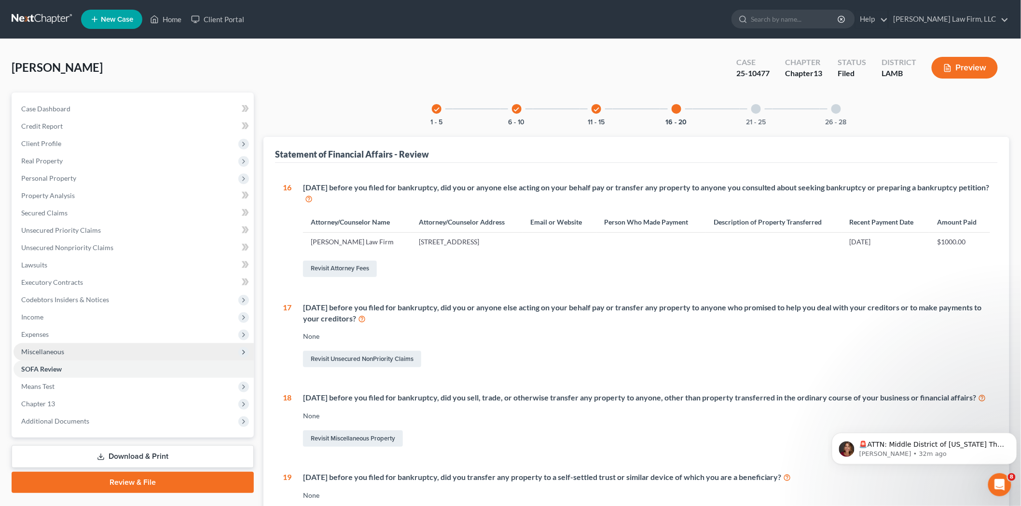
click at [184, 346] on span "Miscellaneous" at bounding box center [134, 351] width 240 height 17
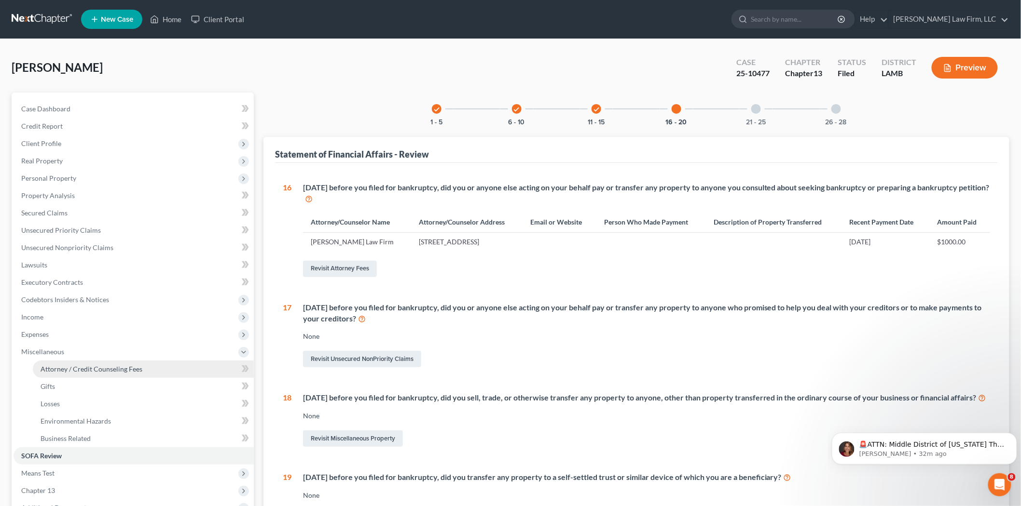
click at [104, 368] on span "Attorney / Credit Counseling Fees" at bounding box center [92, 369] width 102 height 8
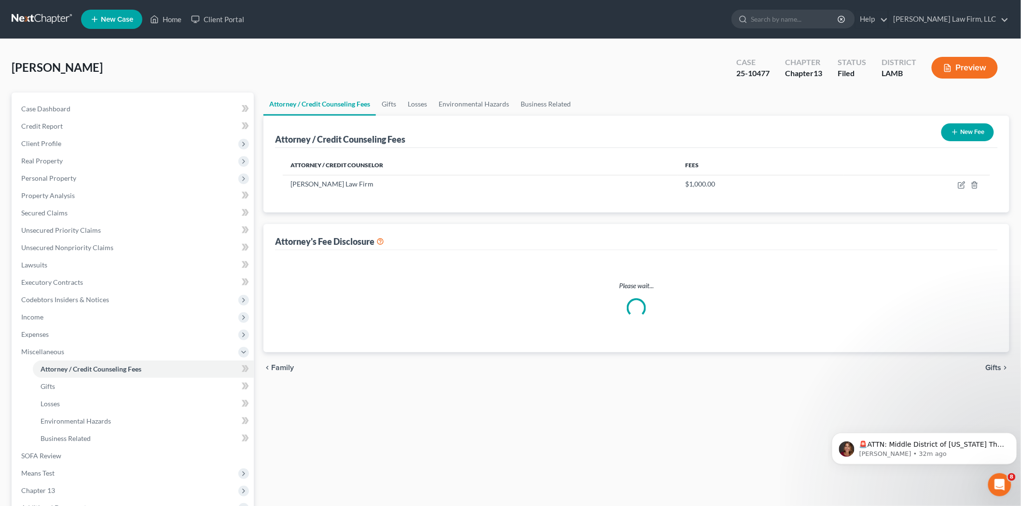
select select "0"
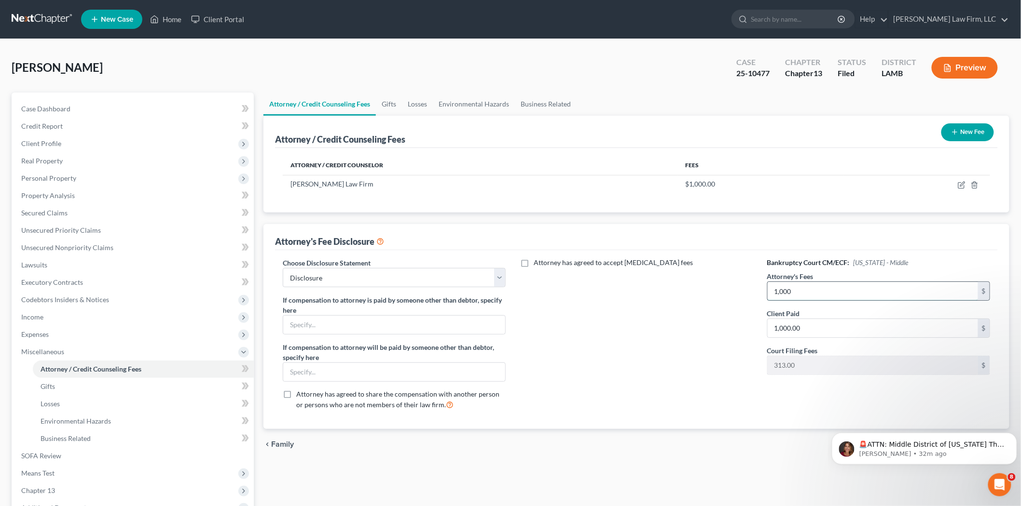
type input "1,000"
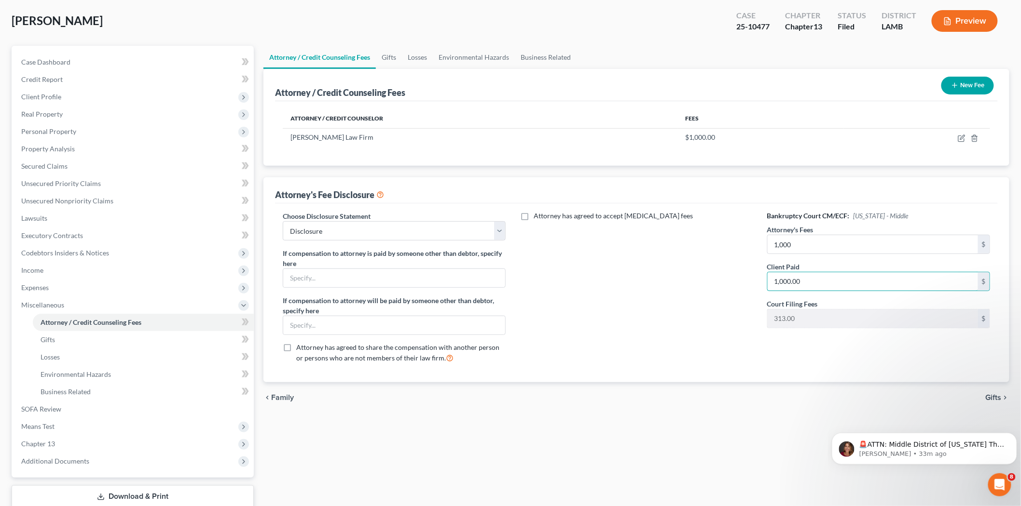
scroll to position [109, 0]
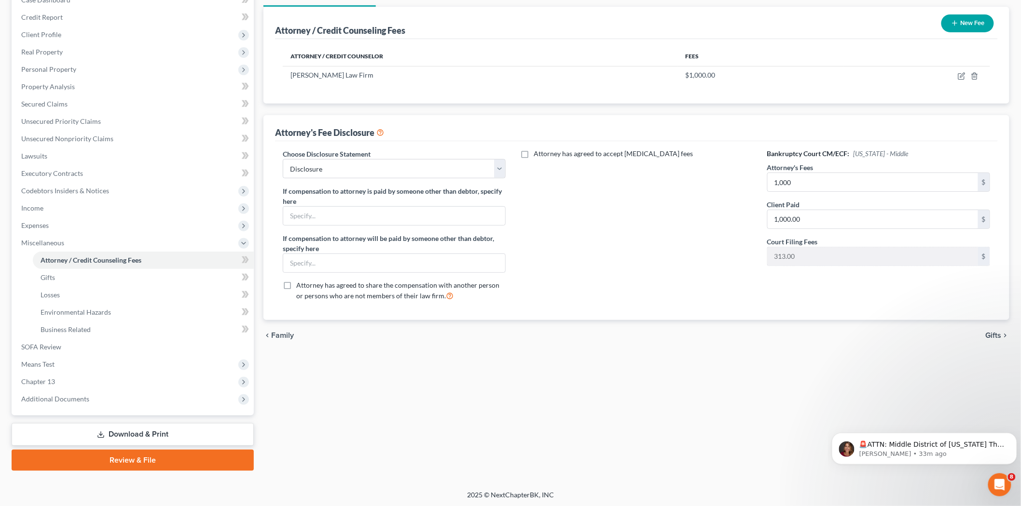
click at [986, 332] on span "Gifts" at bounding box center [993, 336] width 16 height 8
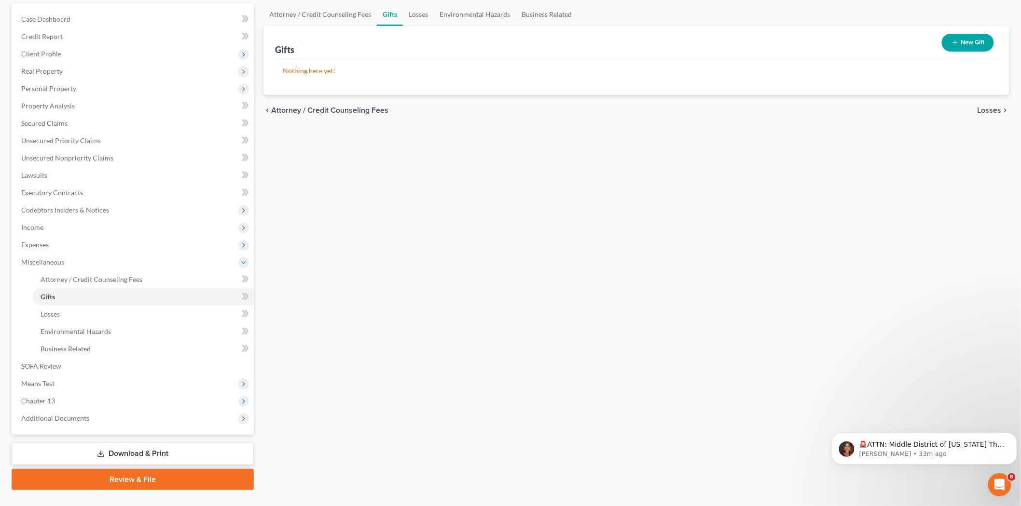
scroll to position [109, 0]
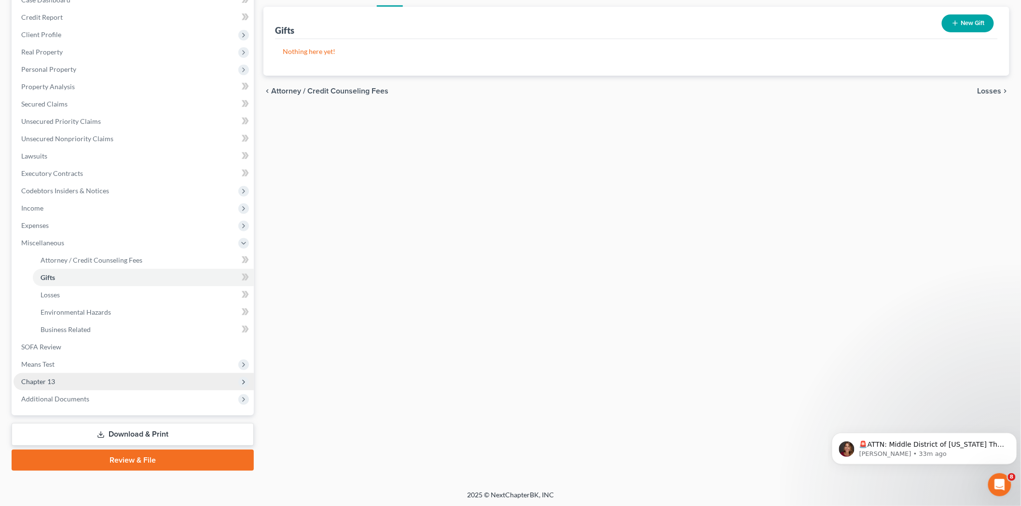
click at [61, 376] on span "Chapter 13" at bounding box center [134, 381] width 240 height 17
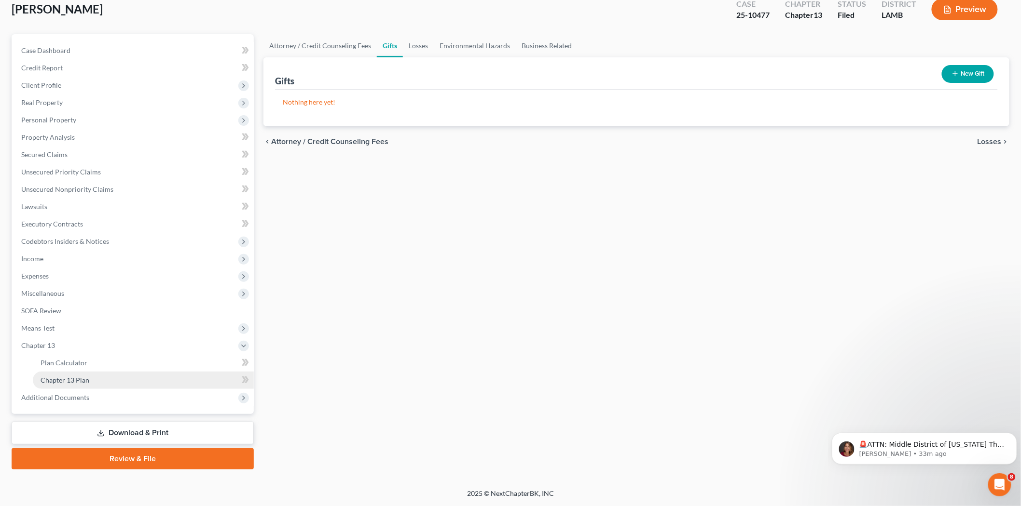
scroll to position [57, 0]
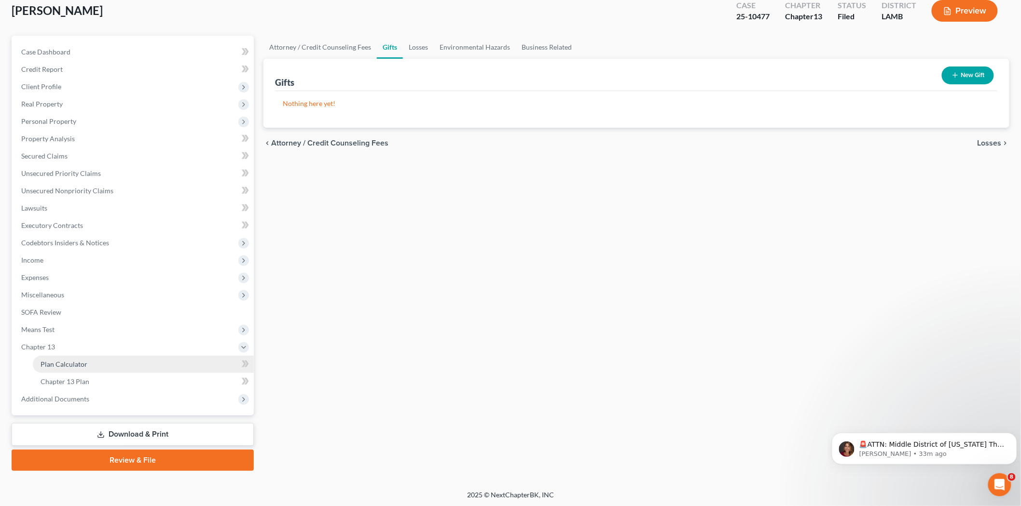
click at [128, 367] on link "Plan Calculator" at bounding box center [143, 364] width 221 height 17
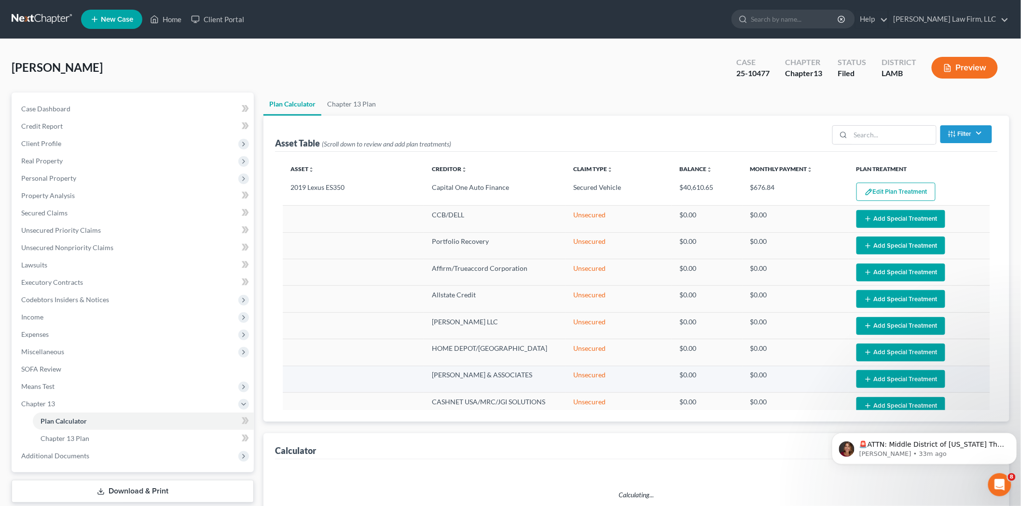
select select "59"
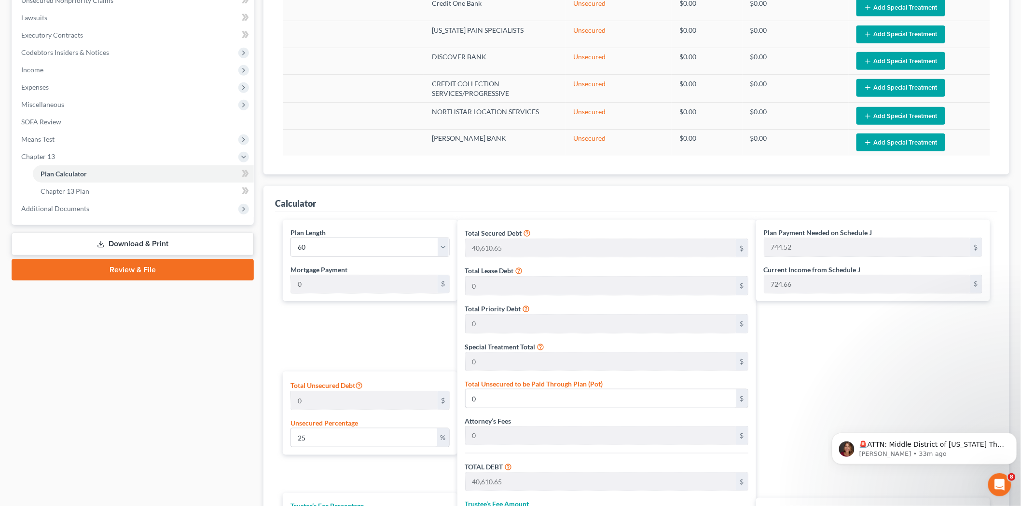
scroll to position [219, 0]
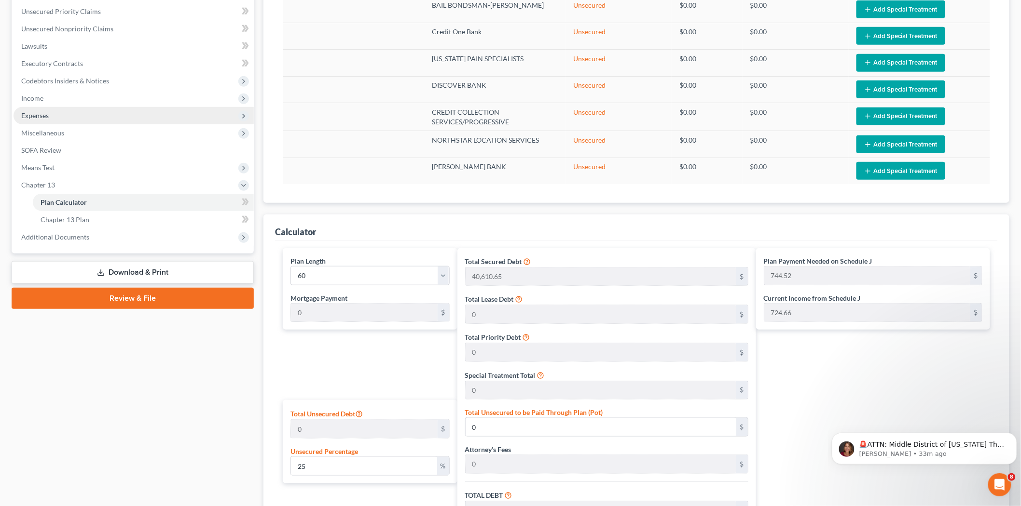
click at [66, 112] on span "Expenses" at bounding box center [134, 115] width 240 height 17
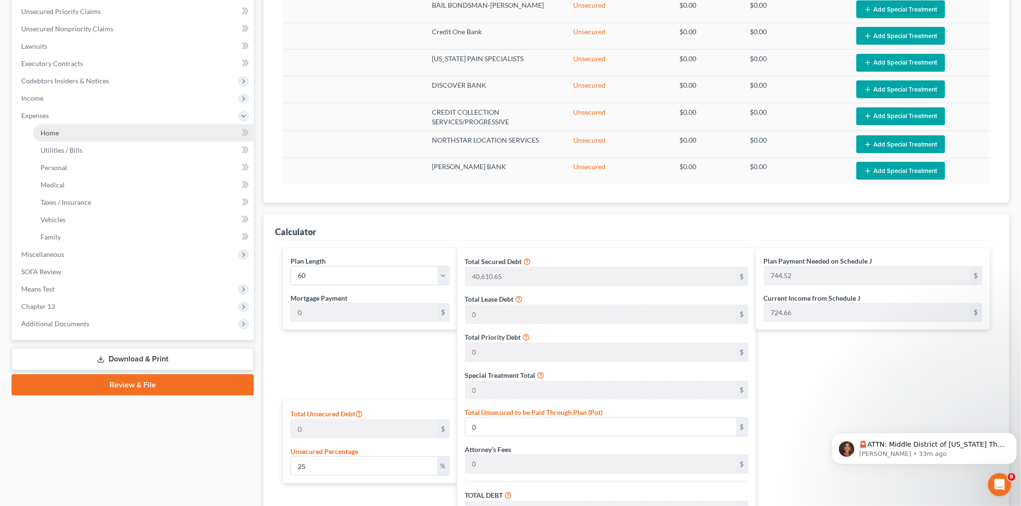
click at [74, 132] on link "Home" at bounding box center [143, 132] width 221 height 17
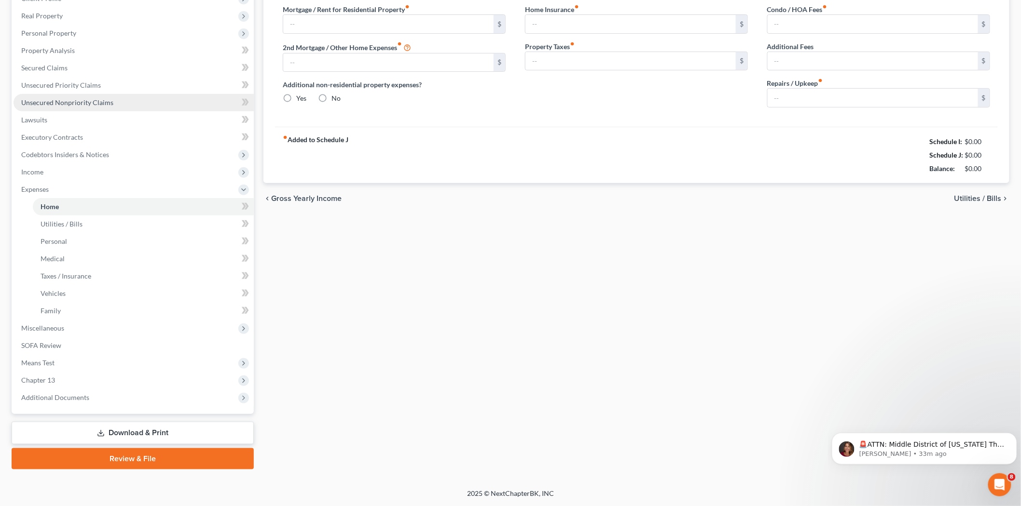
type input "850.00"
type input "0.00"
radio input "true"
type input "0.00"
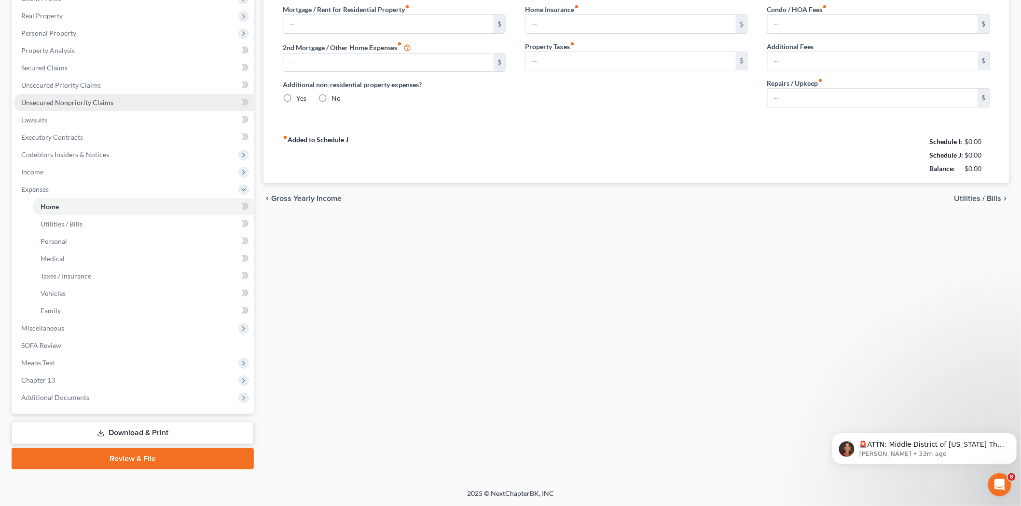
type input "0.00"
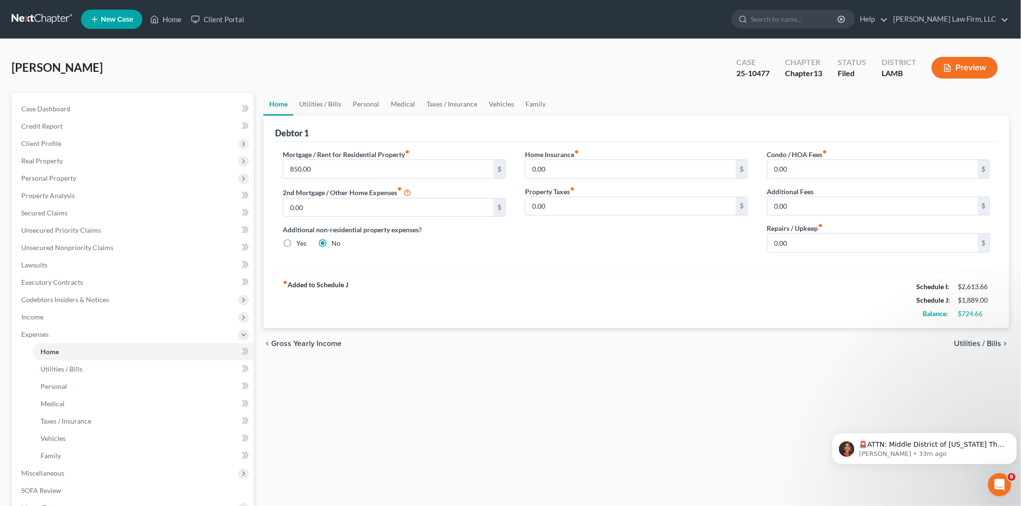
click at [976, 344] on span "Utilities / Bills" at bounding box center [977, 344] width 47 height 8
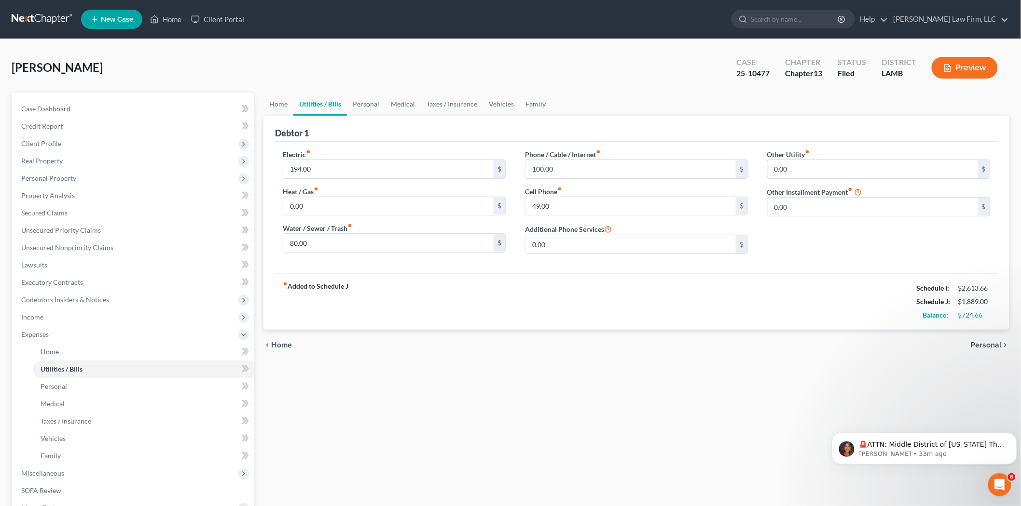
click at [976, 344] on span "Personal" at bounding box center [985, 345] width 31 height 8
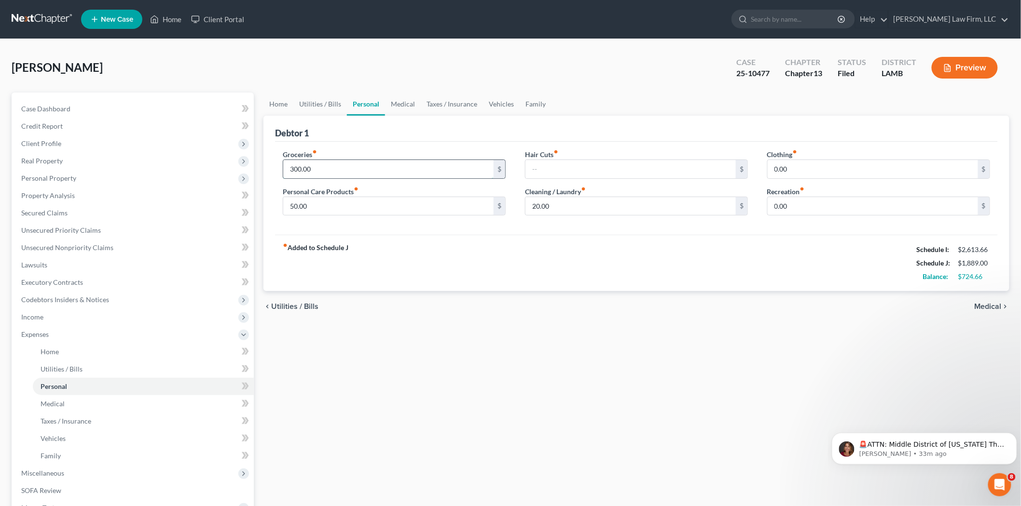
drag, startPoint x: 296, startPoint y: 167, endPoint x: 306, endPoint y: 167, distance: 10.1
click at [297, 167] on input "300.00" at bounding box center [388, 169] width 210 height 18
click at [291, 166] on input "300.00" at bounding box center [388, 169] width 210 height 18
type input "250.00"
click at [980, 303] on span "Medical" at bounding box center [987, 307] width 27 height 8
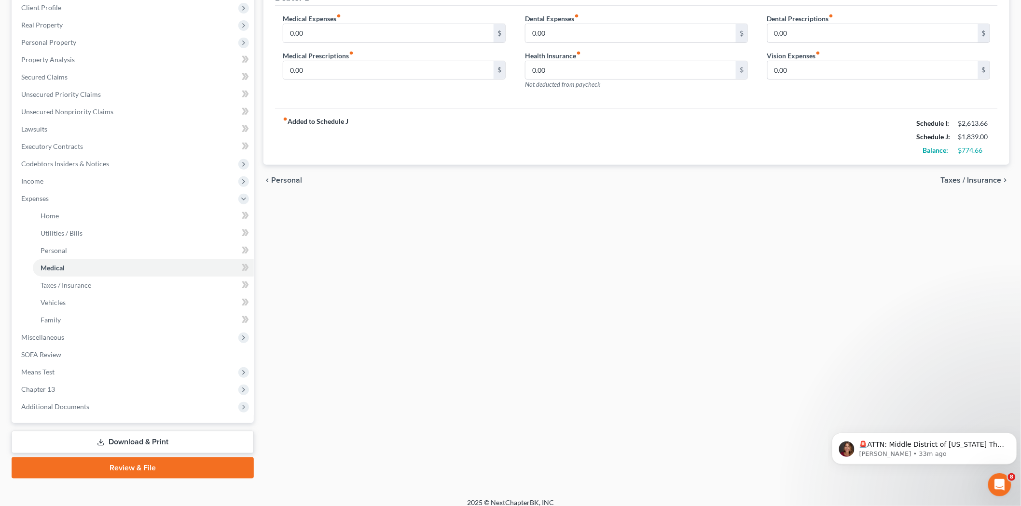
scroll to position [144, 0]
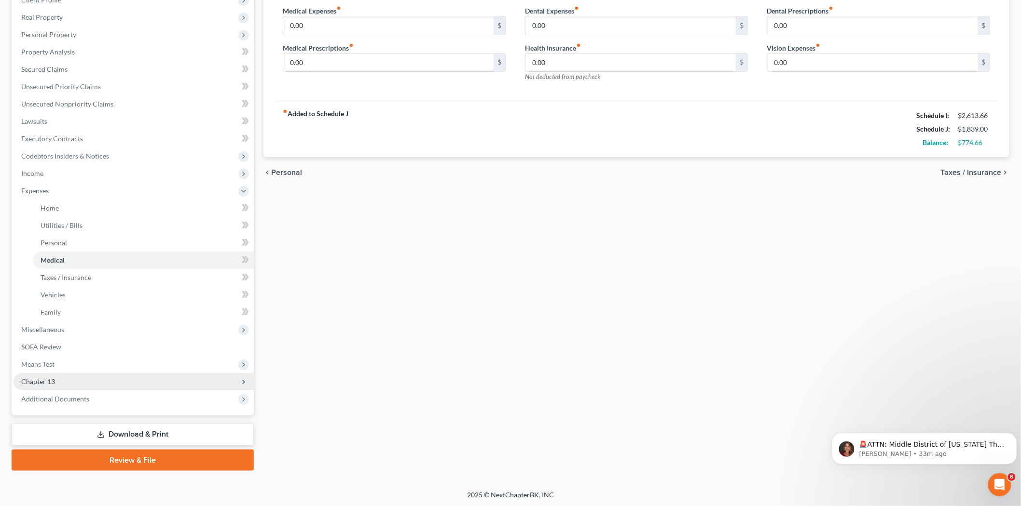
click at [52, 378] on span "Chapter 13" at bounding box center [38, 382] width 34 height 8
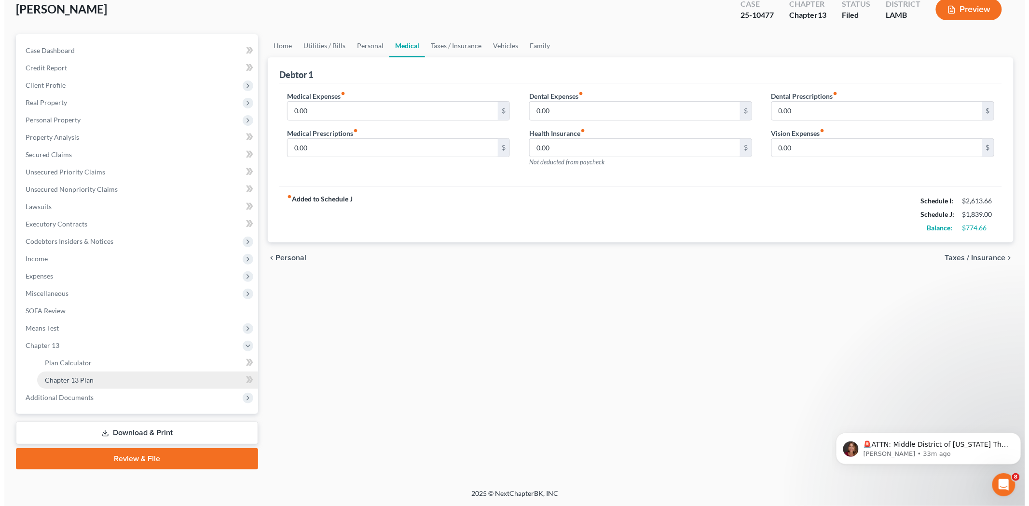
scroll to position [57, 0]
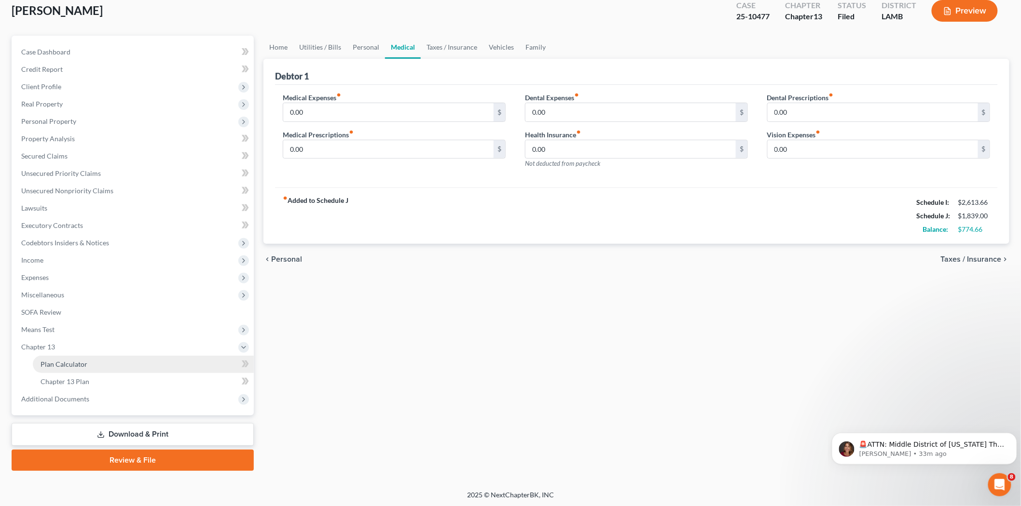
click at [87, 363] on link "Plan Calculator" at bounding box center [143, 364] width 221 height 17
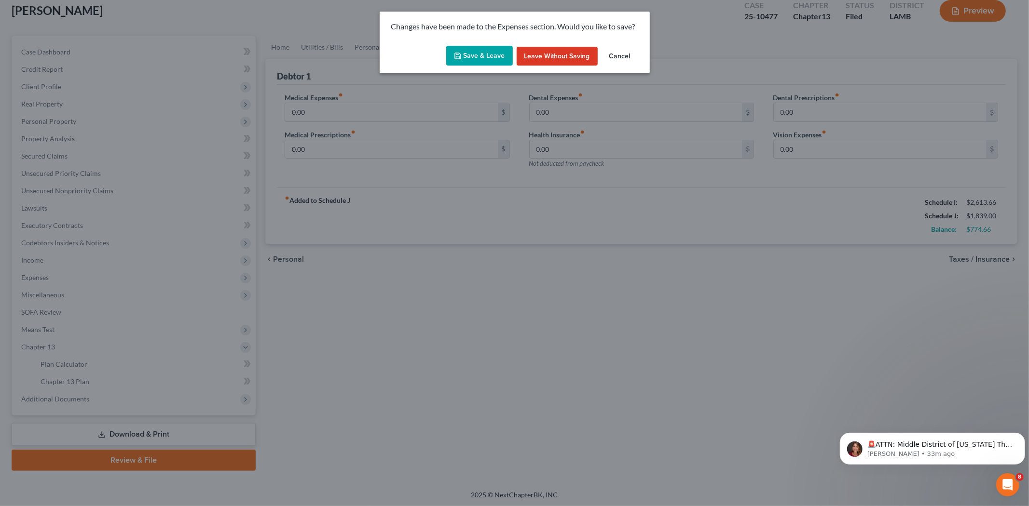
click at [470, 55] on button "Save & Leave" at bounding box center [479, 56] width 67 height 20
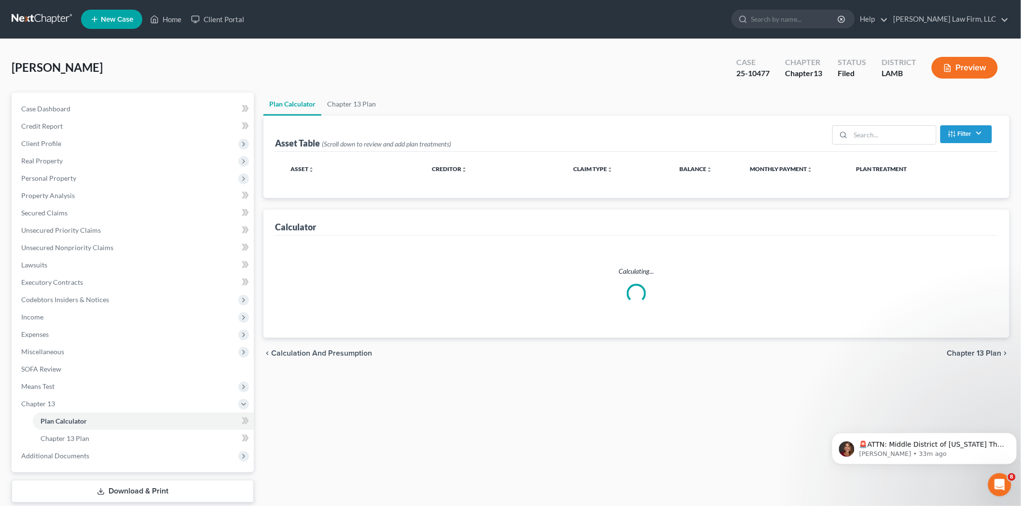
select select "59"
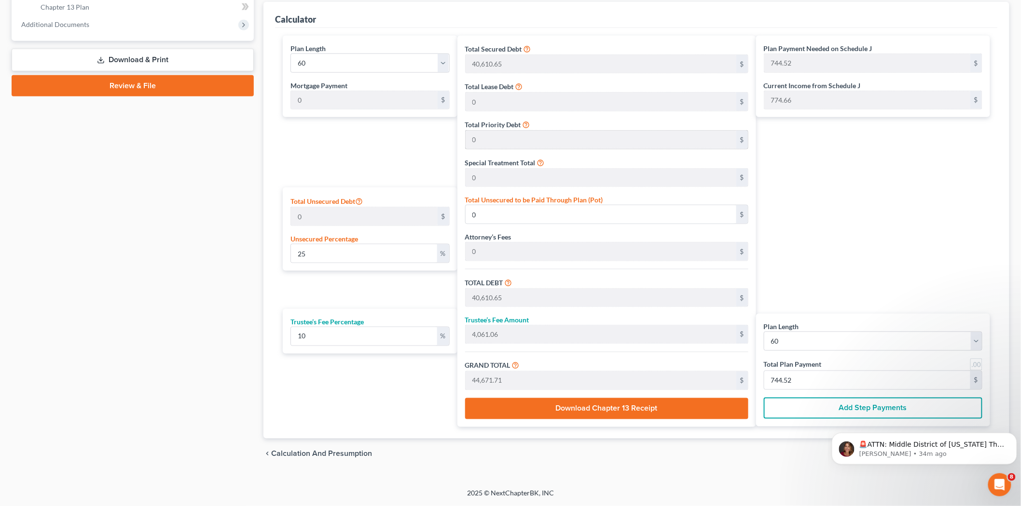
scroll to position [433, 0]
click at [599, 408] on button "Download Chapter 13 Receipt" at bounding box center [606, 408] width 283 height 21
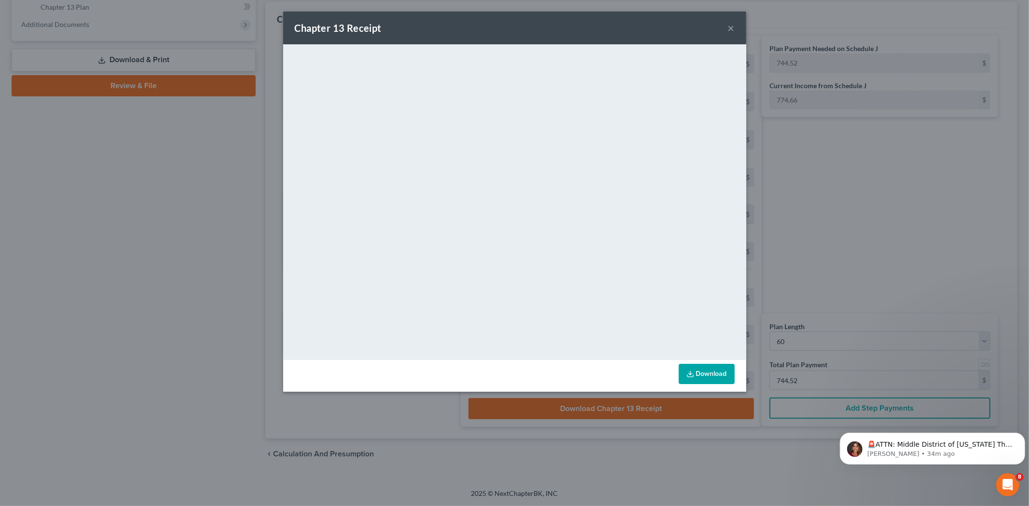
click at [725, 28] on div "Chapter 13 Receipt ×" at bounding box center [514, 28] width 463 height 33
click at [728, 29] on button "×" at bounding box center [731, 28] width 7 height 12
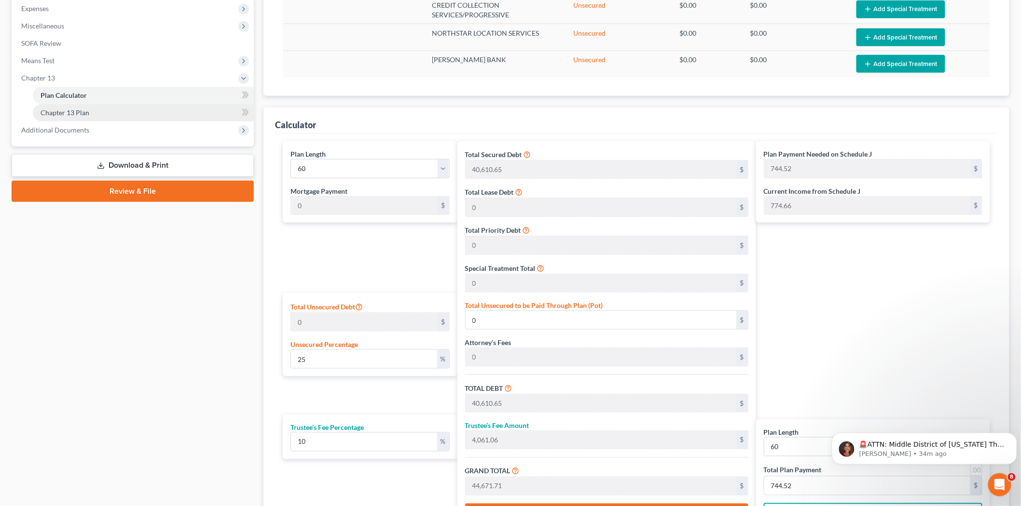
click at [111, 111] on link "Chapter 13 Plan" at bounding box center [143, 112] width 221 height 17
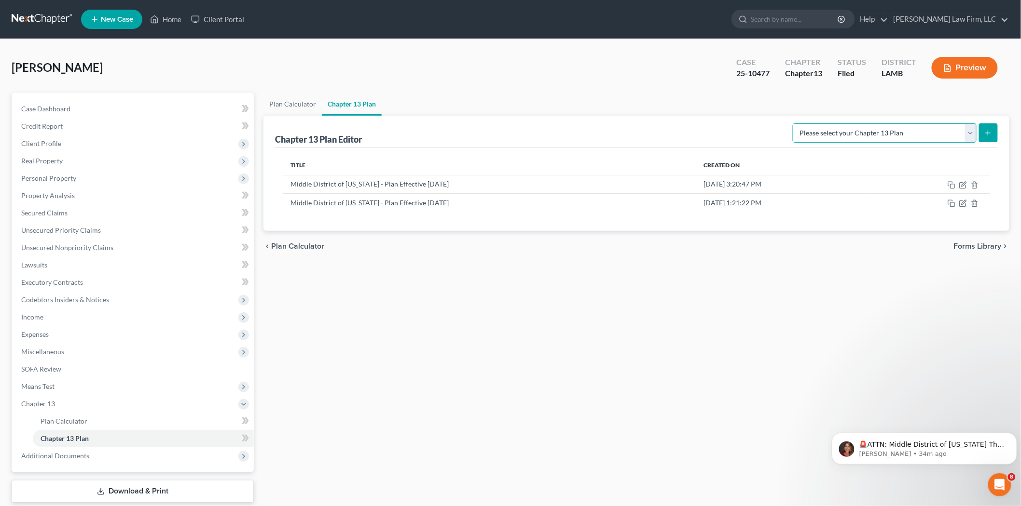
click at [968, 135] on select "Please select your Chapter 13 Plan Middle District of Louisiana - Plan Effectiv…" at bounding box center [884, 132] width 184 height 19
select select "0"
click at [798, 123] on select "Please select your Chapter 13 Plan Middle District of Louisiana - Plan Effectiv…" at bounding box center [884, 132] width 184 height 19
click at [988, 129] on icon "submit" at bounding box center [988, 133] width 8 height 8
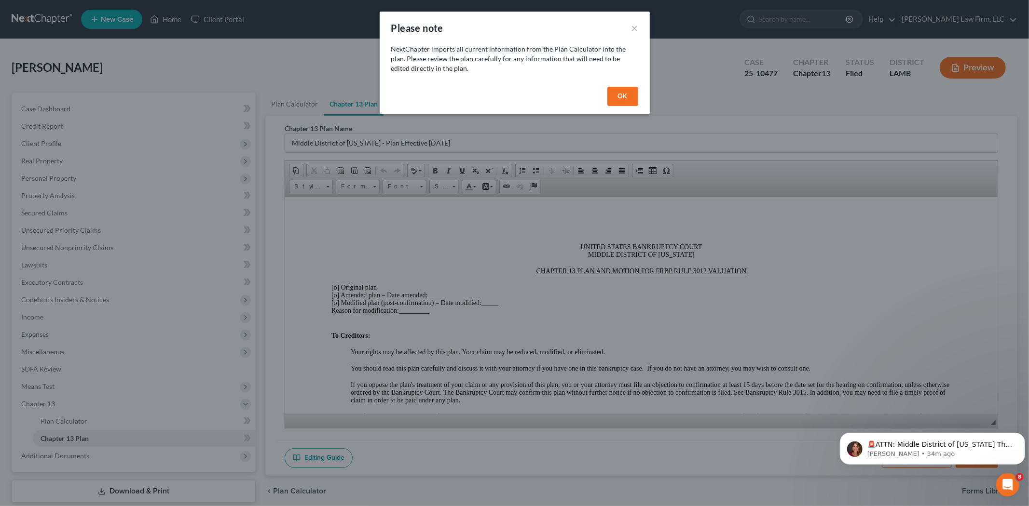
click at [618, 97] on button "OK" at bounding box center [622, 96] width 31 height 19
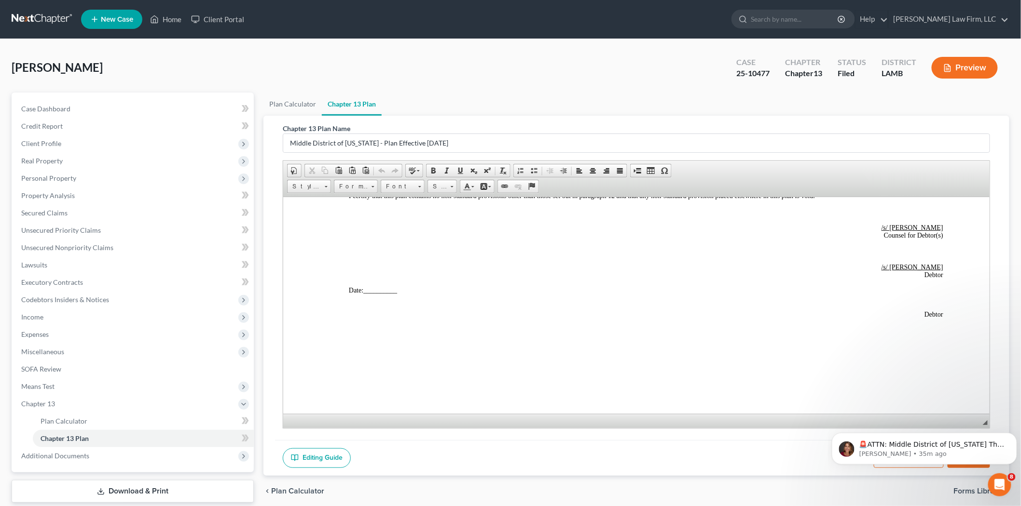
scroll to position [2707, 0]
